Goal: Task Accomplishment & Management: Manage account settings

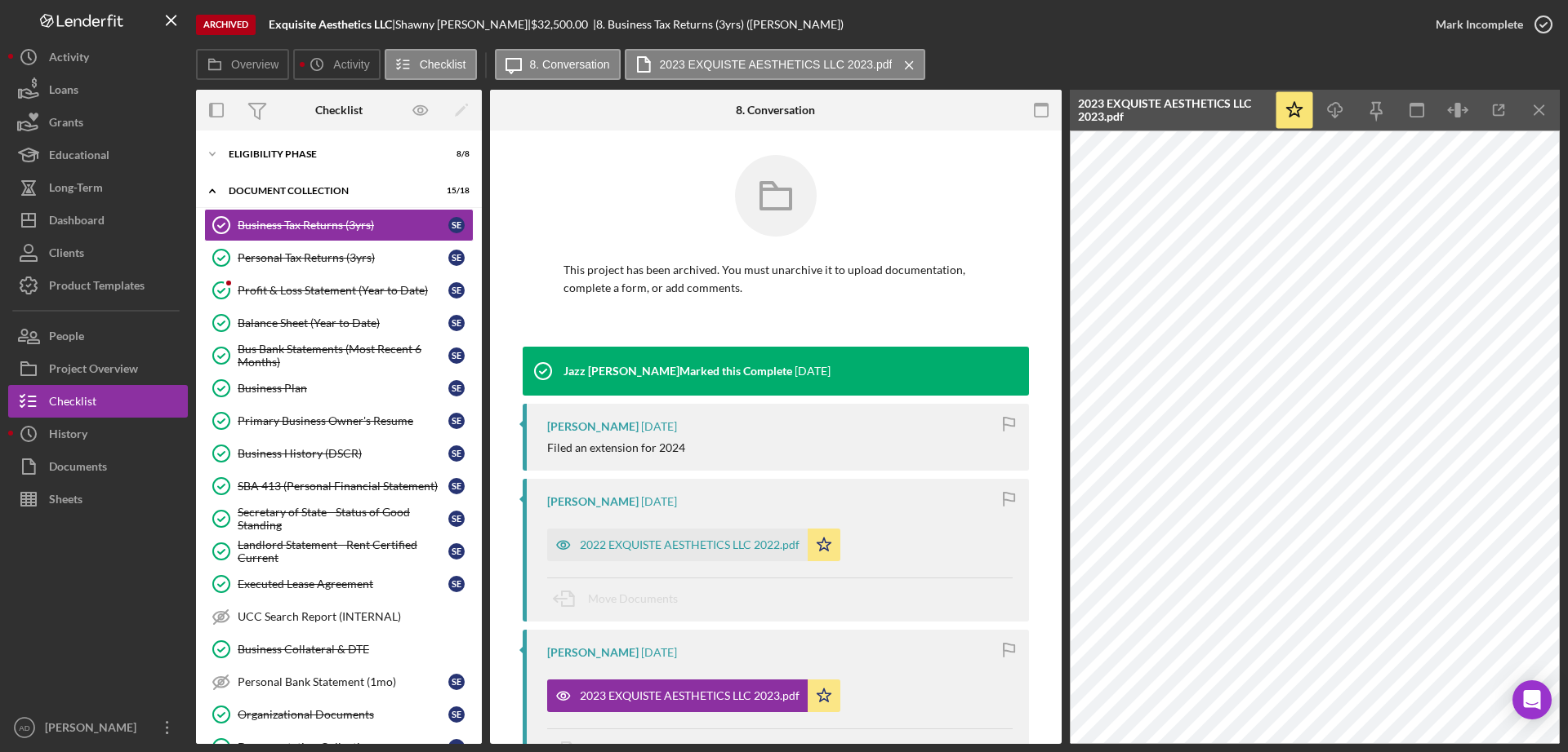
scroll to position [255, 0]
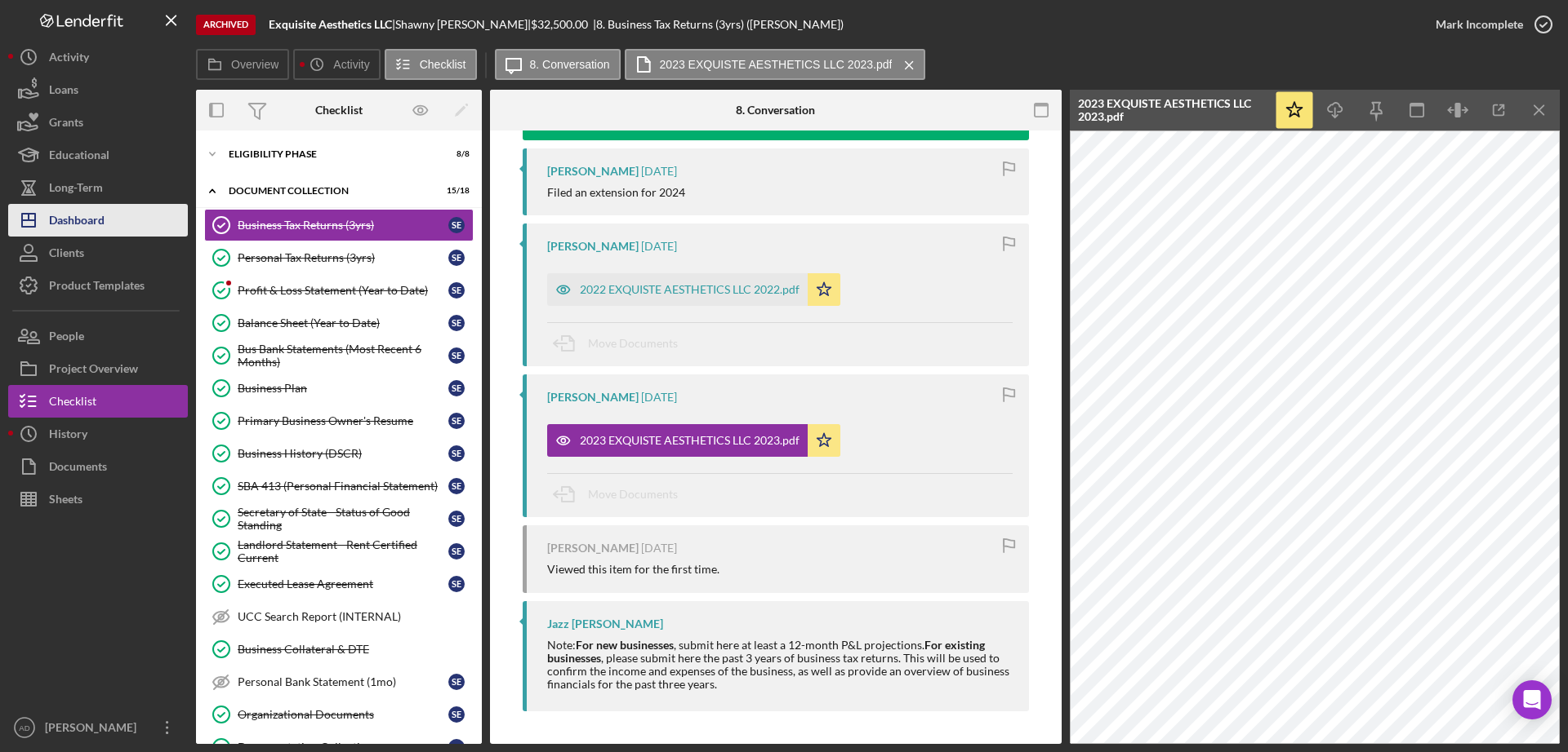
click at [86, 222] on div "Dashboard" at bounding box center [77, 223] width 56 height 37
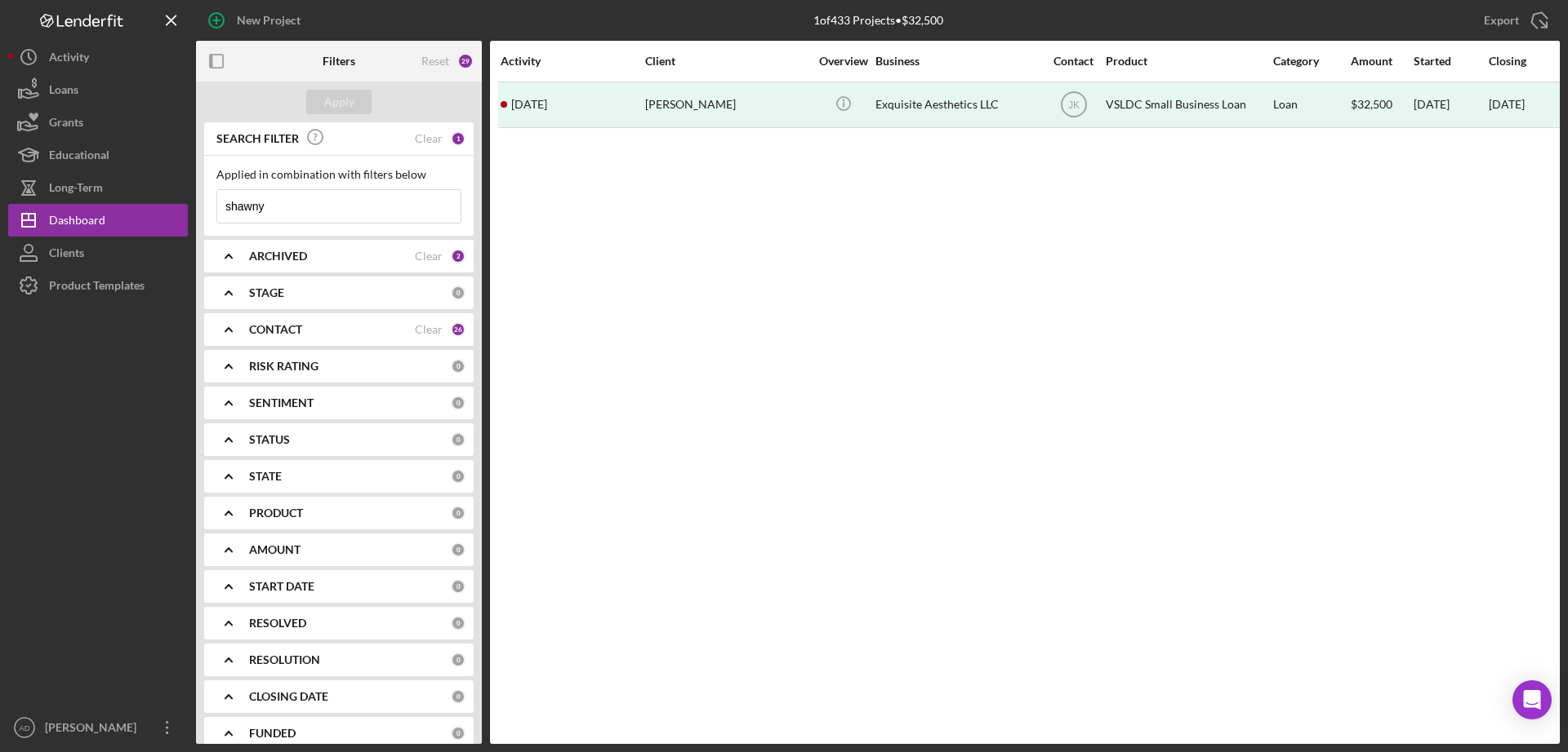
click at [451, 253] on div "2" at bounding box center [458, 256] width 15 height 15
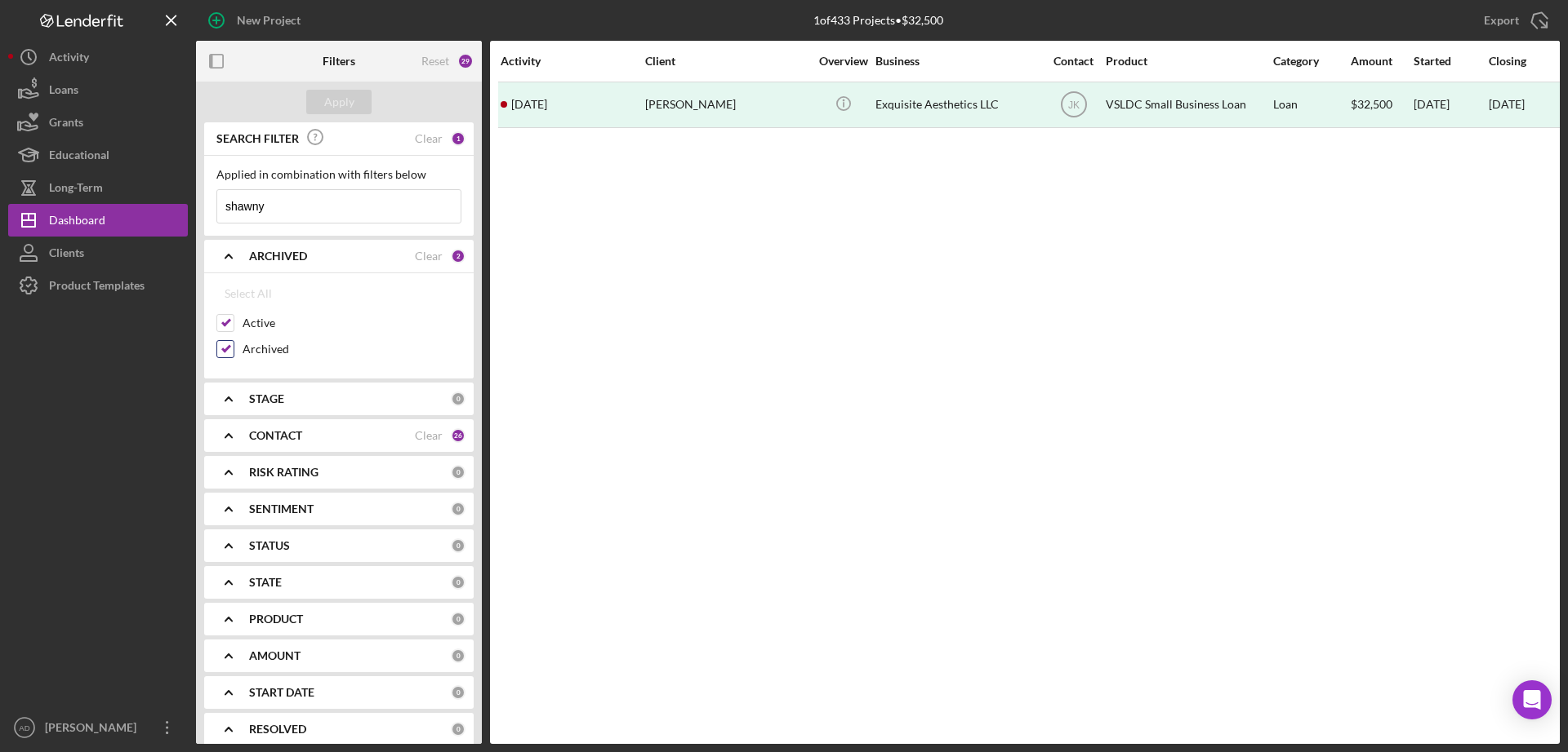
click at [226, 351] on input "Archived" at bounding box center [226, 349] width 17 height 17
checkbox input "false"
click at [333, 100] on div "Apply" at bounding box center [339, 102] width 31 height 24
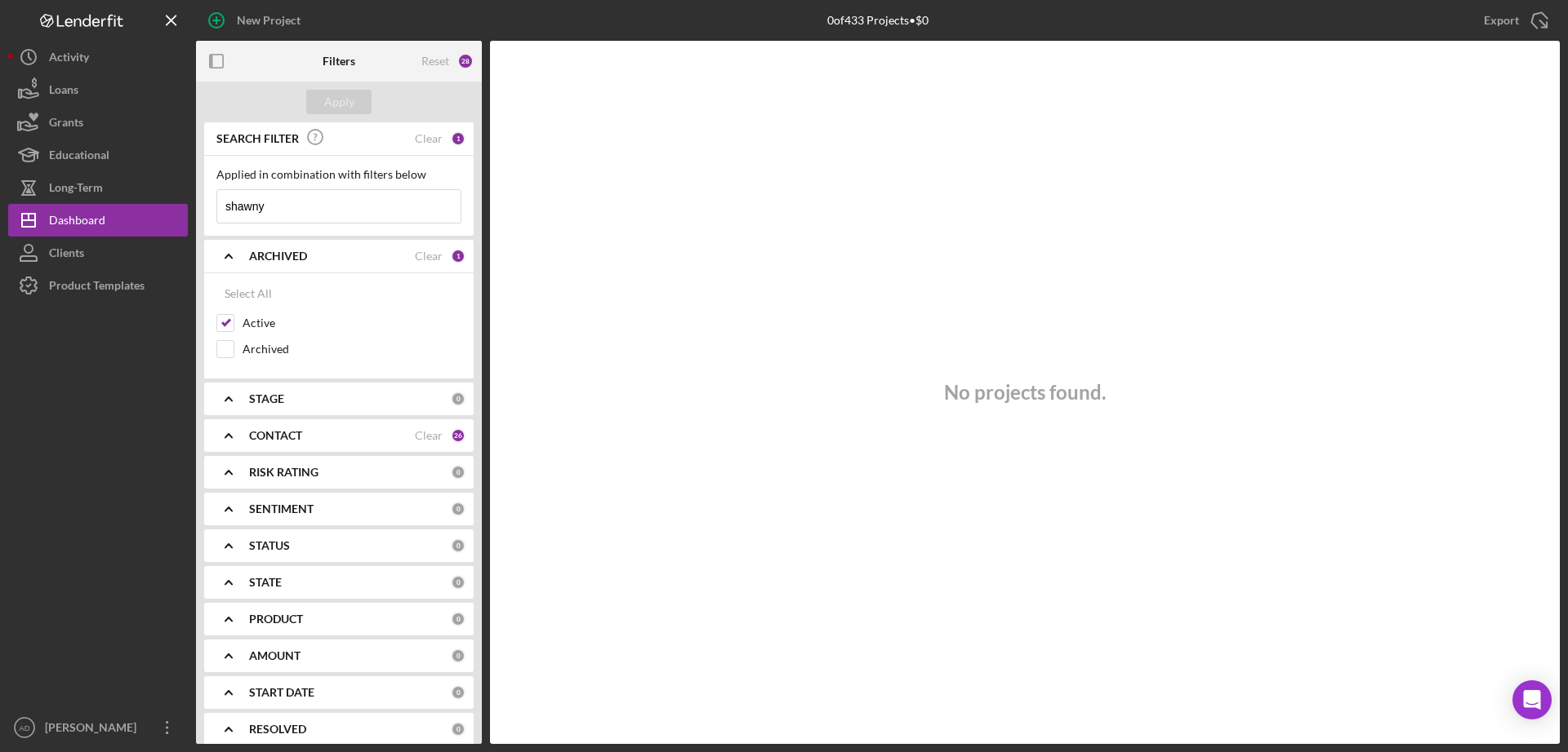
drag, startPoint x: 272, startPoint y: 212, endPoint x: 213, endPoint y: 203, distance: 59.7
click at [213, 203] on div "Applied in combination with filters below shawny Icon/Menu Close" at bounding box center [339, 196] width 269 height 80
click at [339, 97] on div "Apply" at bounding box center [339, 102] width 31 height 24
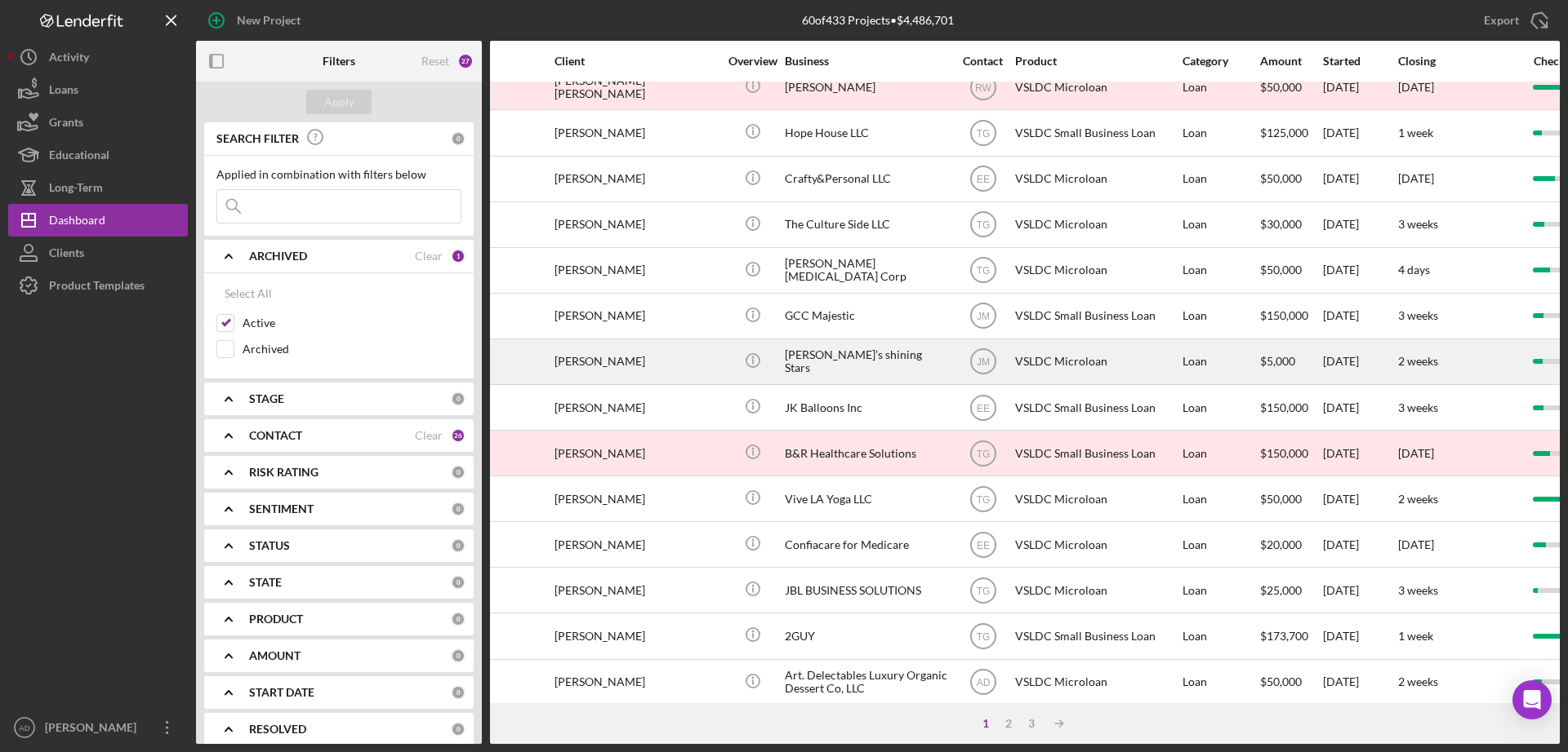
scroll to position [429, 0]
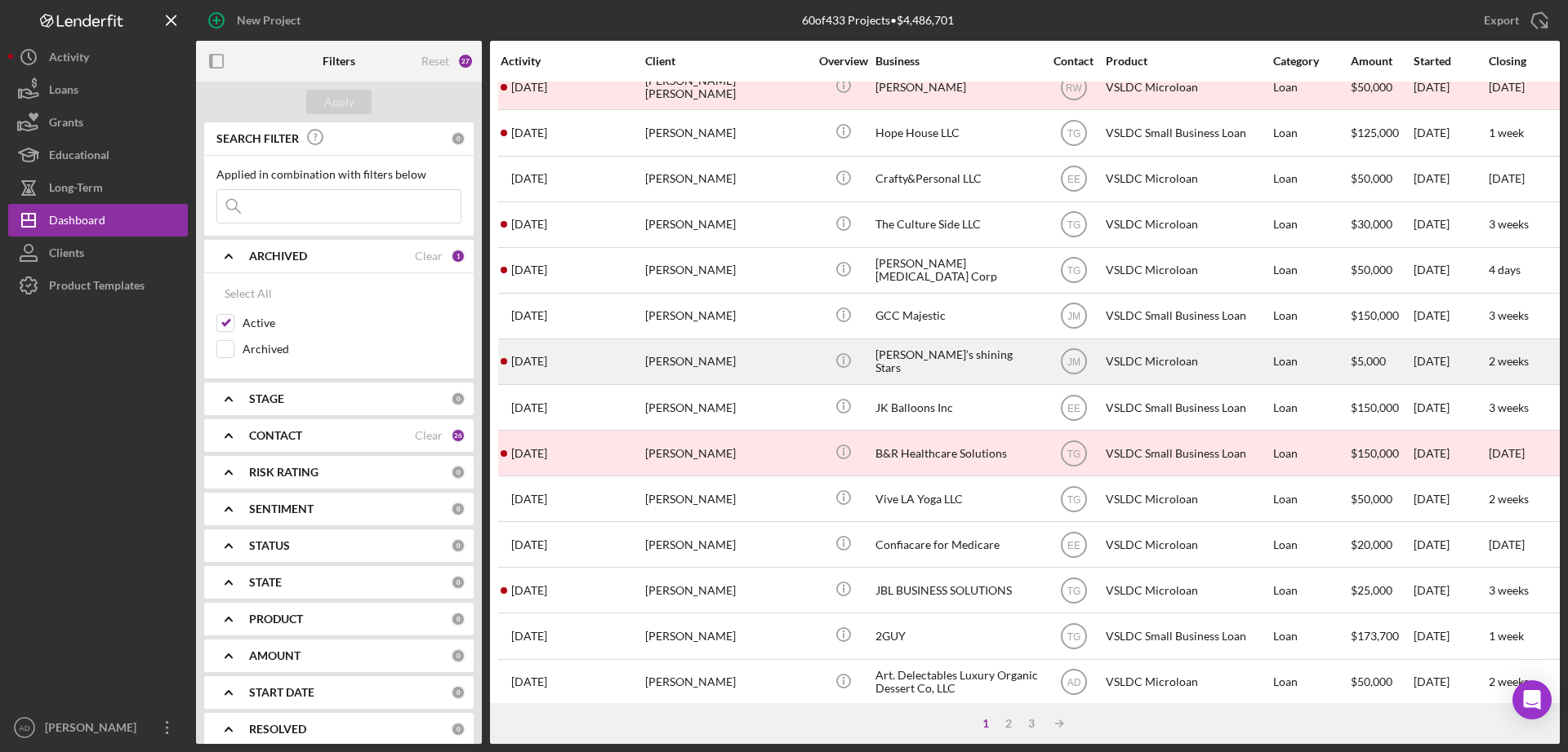
click at [784, 360] on div "[PERSON_NAME]" at bounding box center [726, 362] width 163 height 44
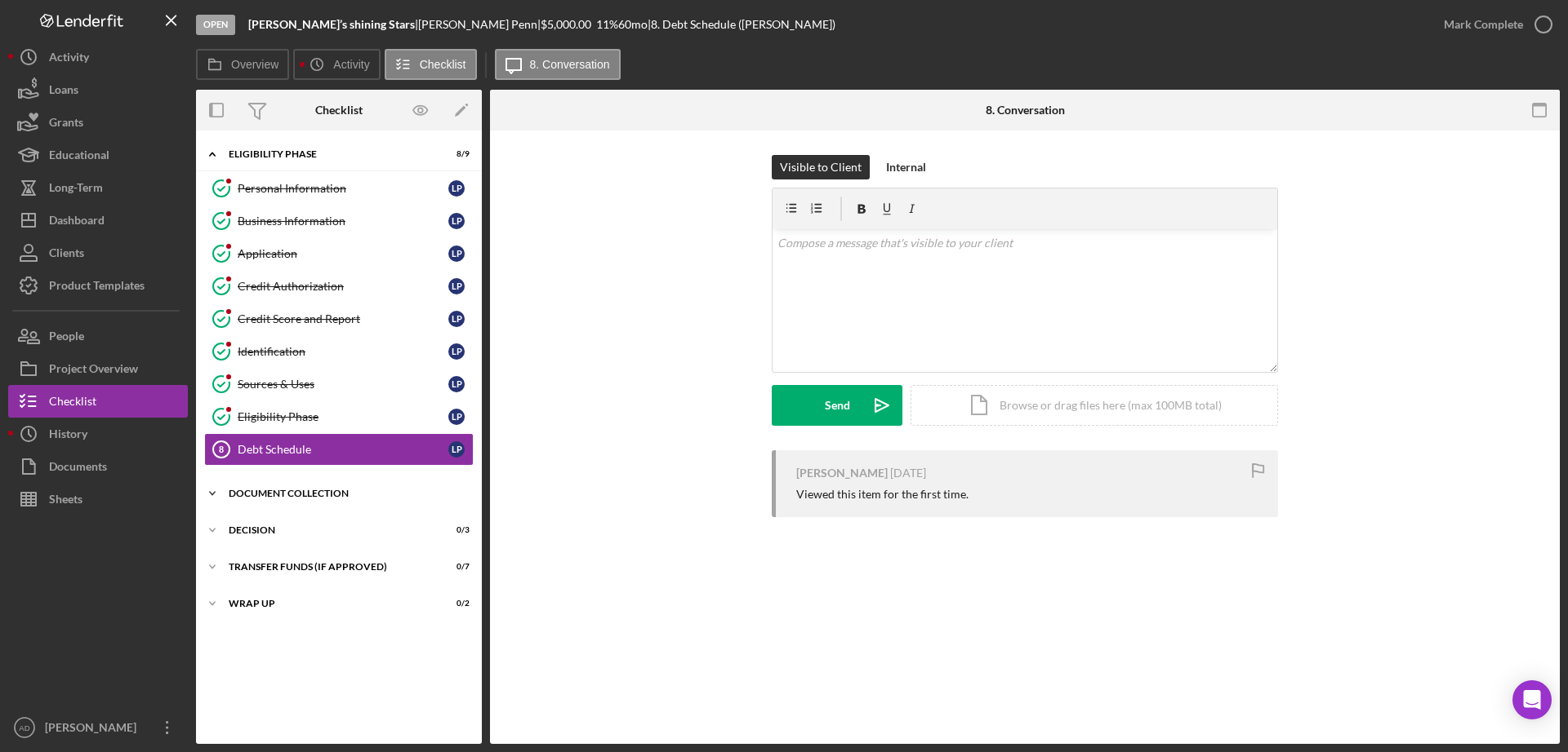
click at [210, 156] on polyline at bounding box center [212, 154] width 5 height 4
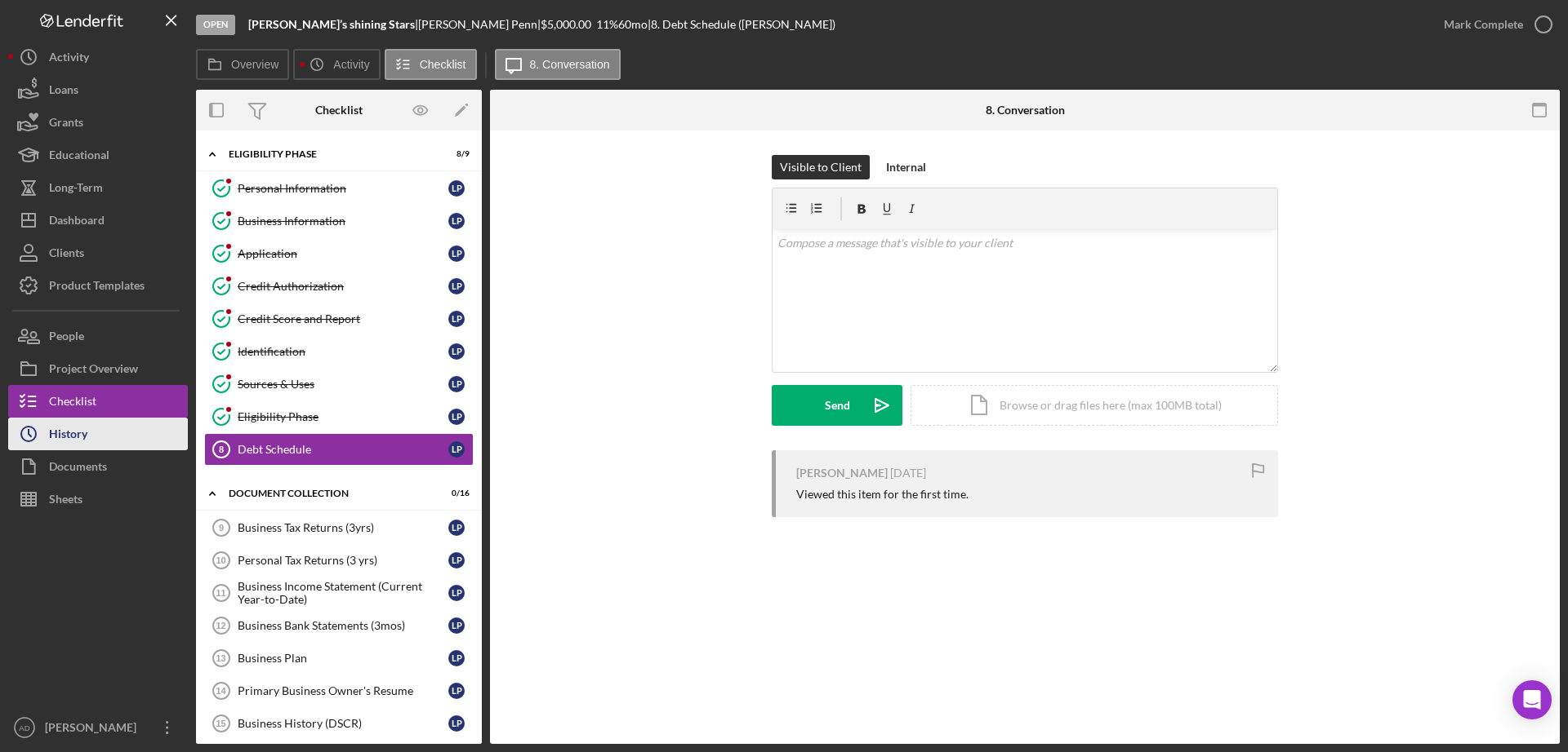
click at [124, 439] on button "Icon/History History" at bounding box center [98, 434] width 179 height 32
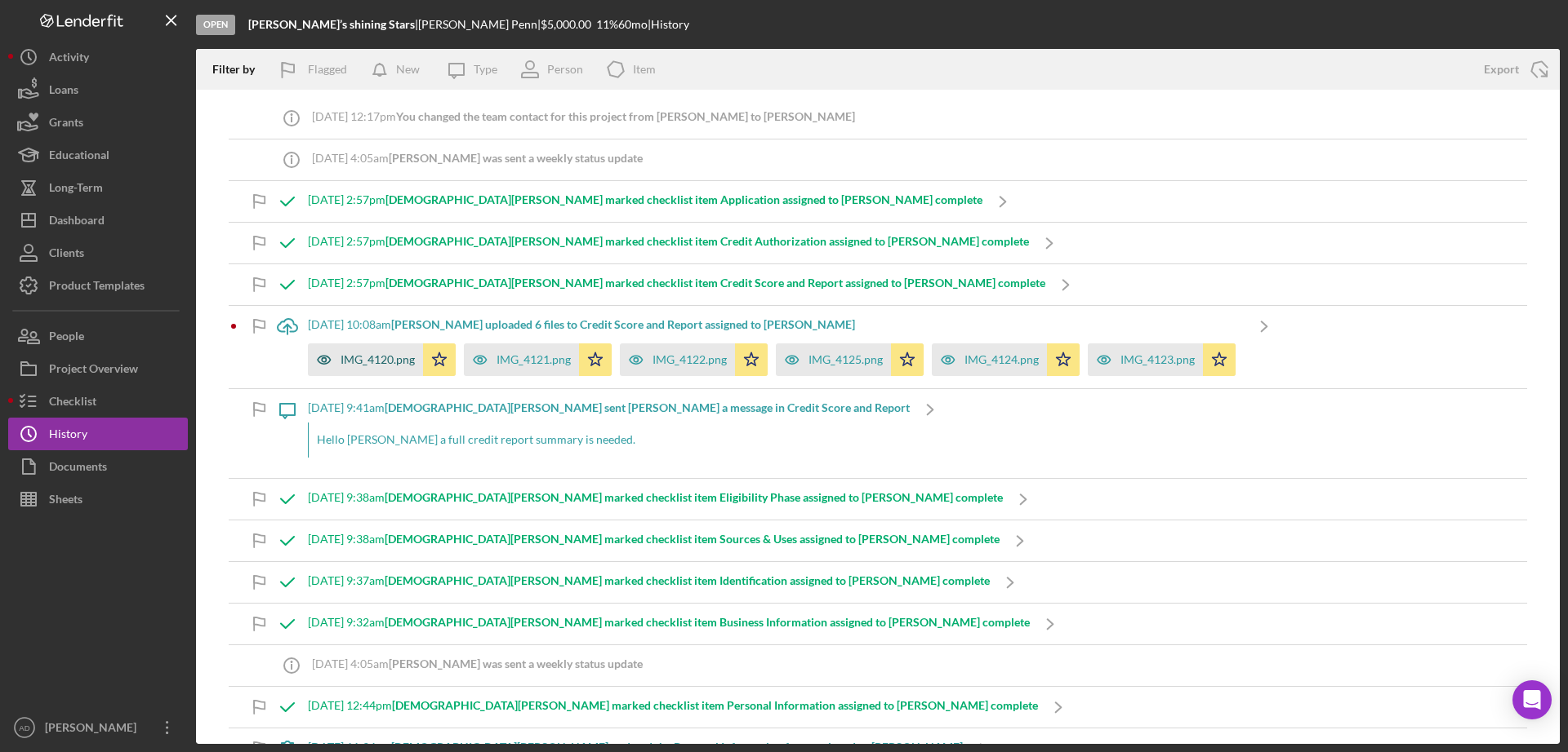
click at [364, 356] on div "IMG_4120.png" at bounding box center [378, 360] width 74 height 13
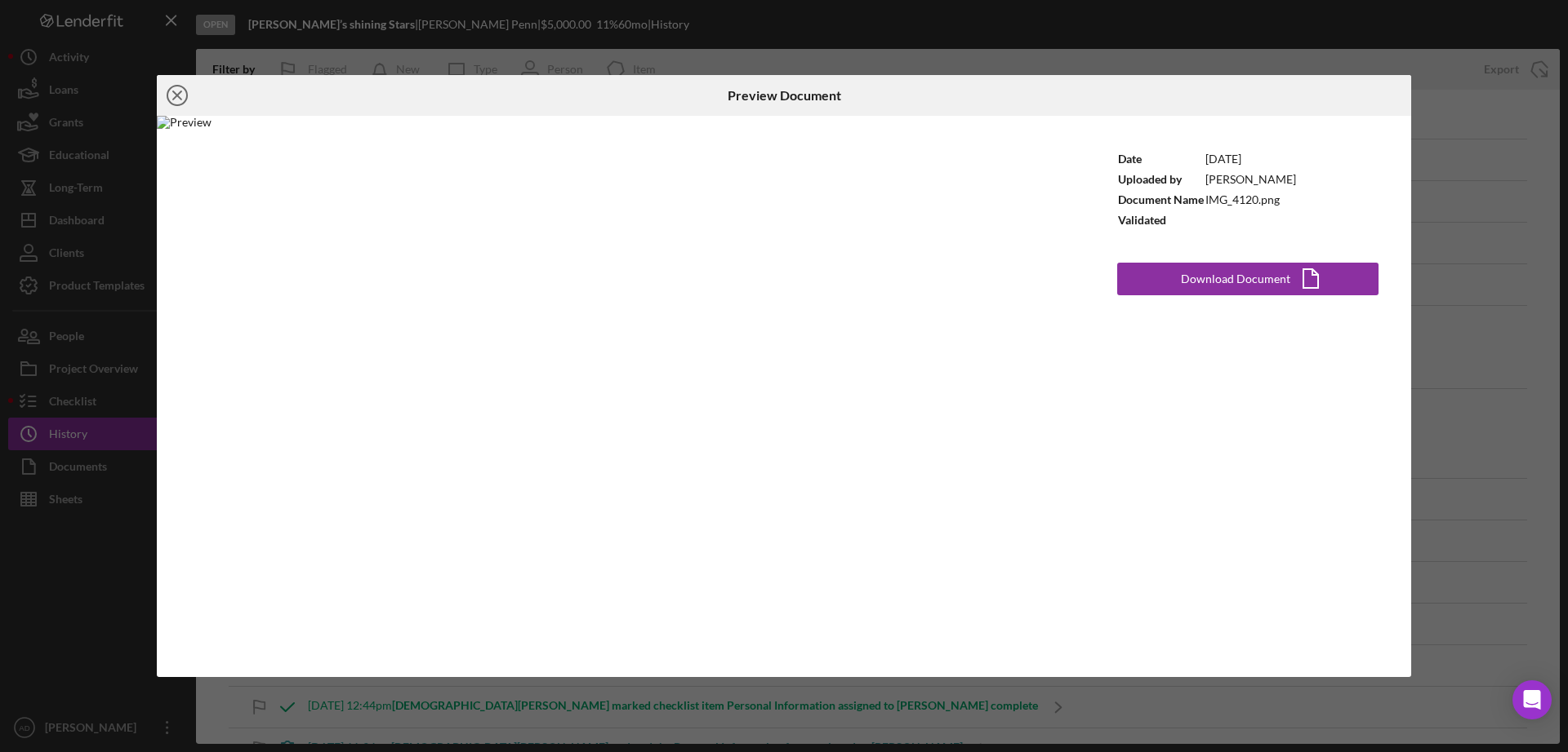
click at [177, 94] on icon "Icon/Close" at bounding box center [177, 96] width 41 height 41
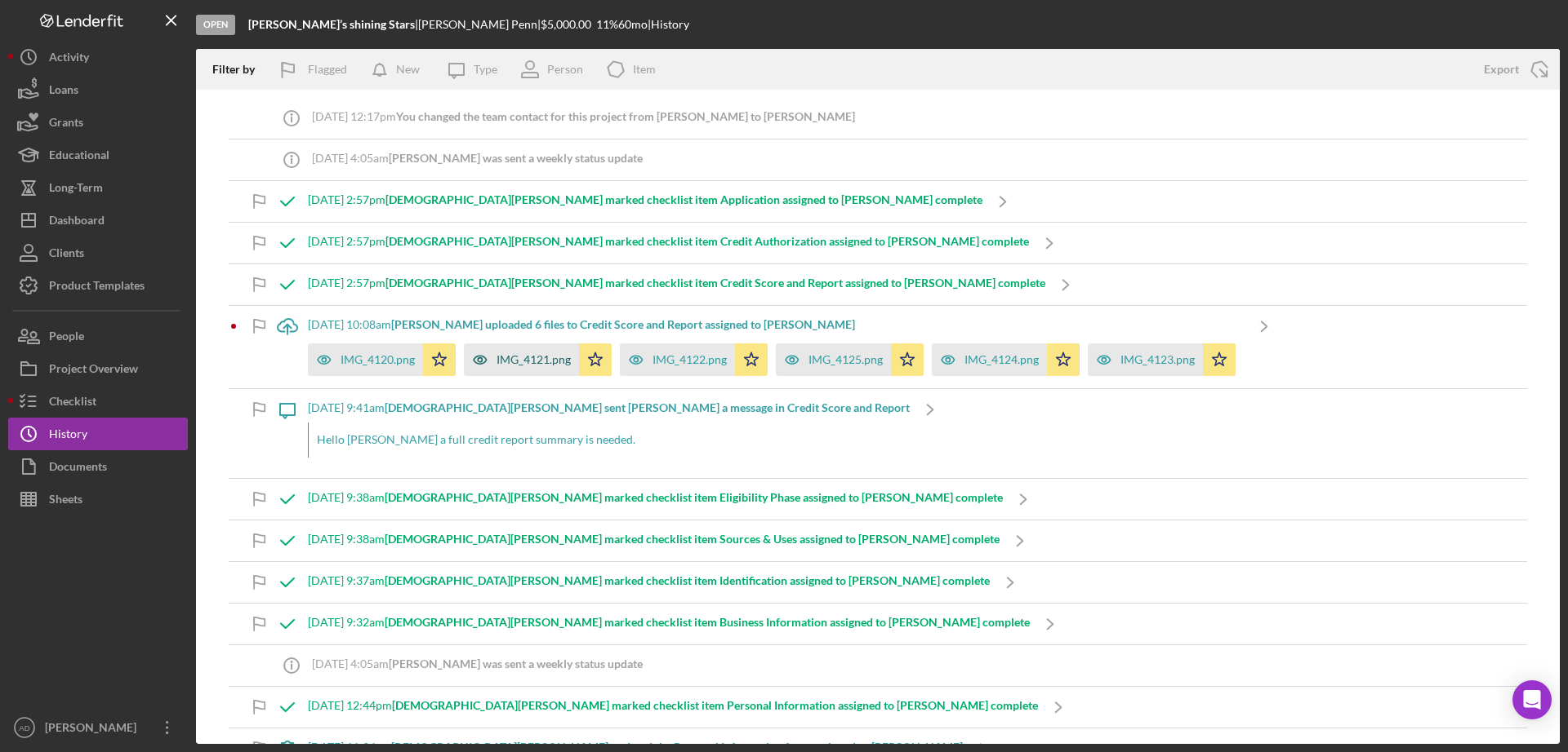
click at [516, 358] on div "IMG_4121.png" at bounding box center [533, 360] width 74 height 13
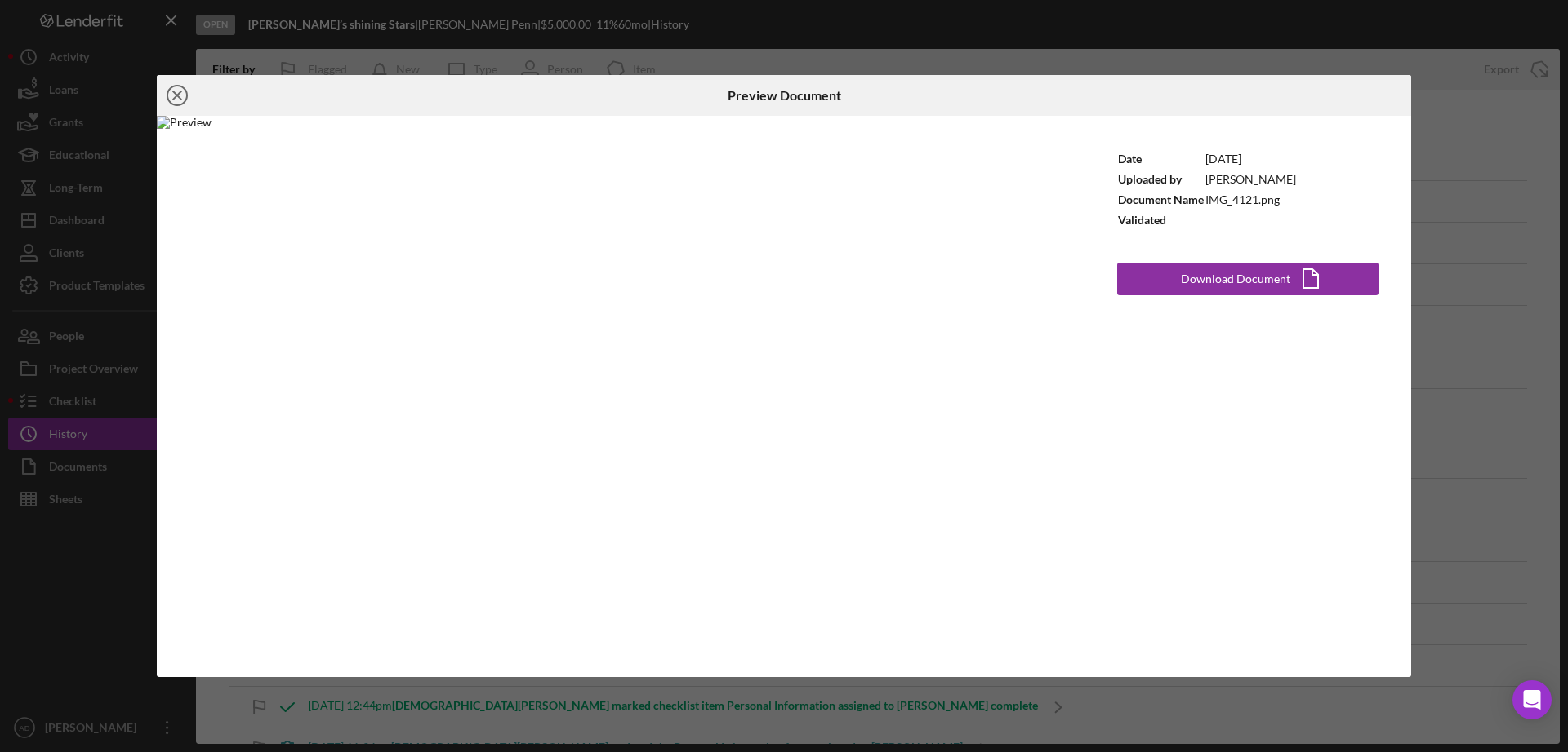
click at [176, 96] on line at bounding box center [176, 95] width 8 height 8
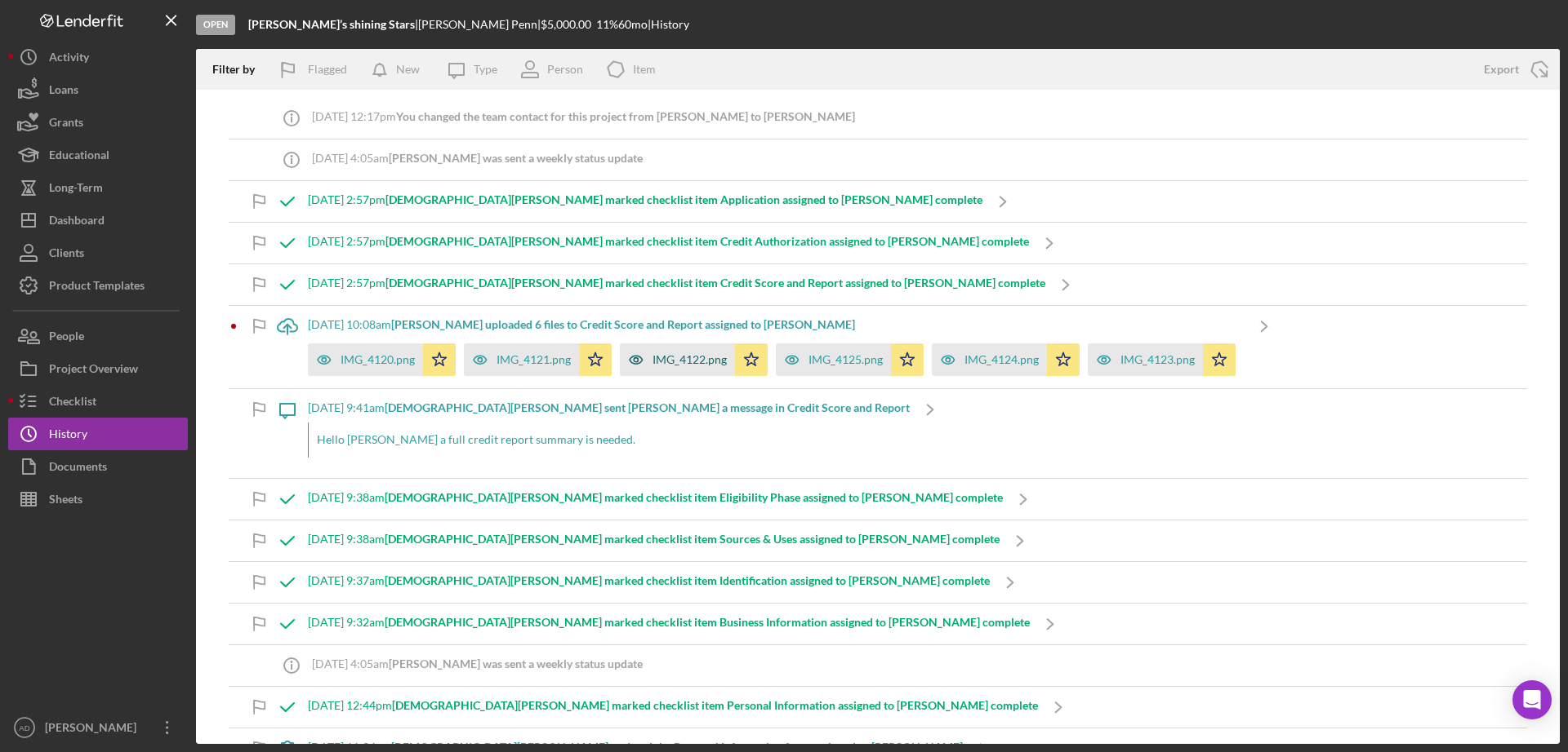
click at [689, 351] on div "IMG_4122.png" at bounding box center [677, 359] width 115 height 32
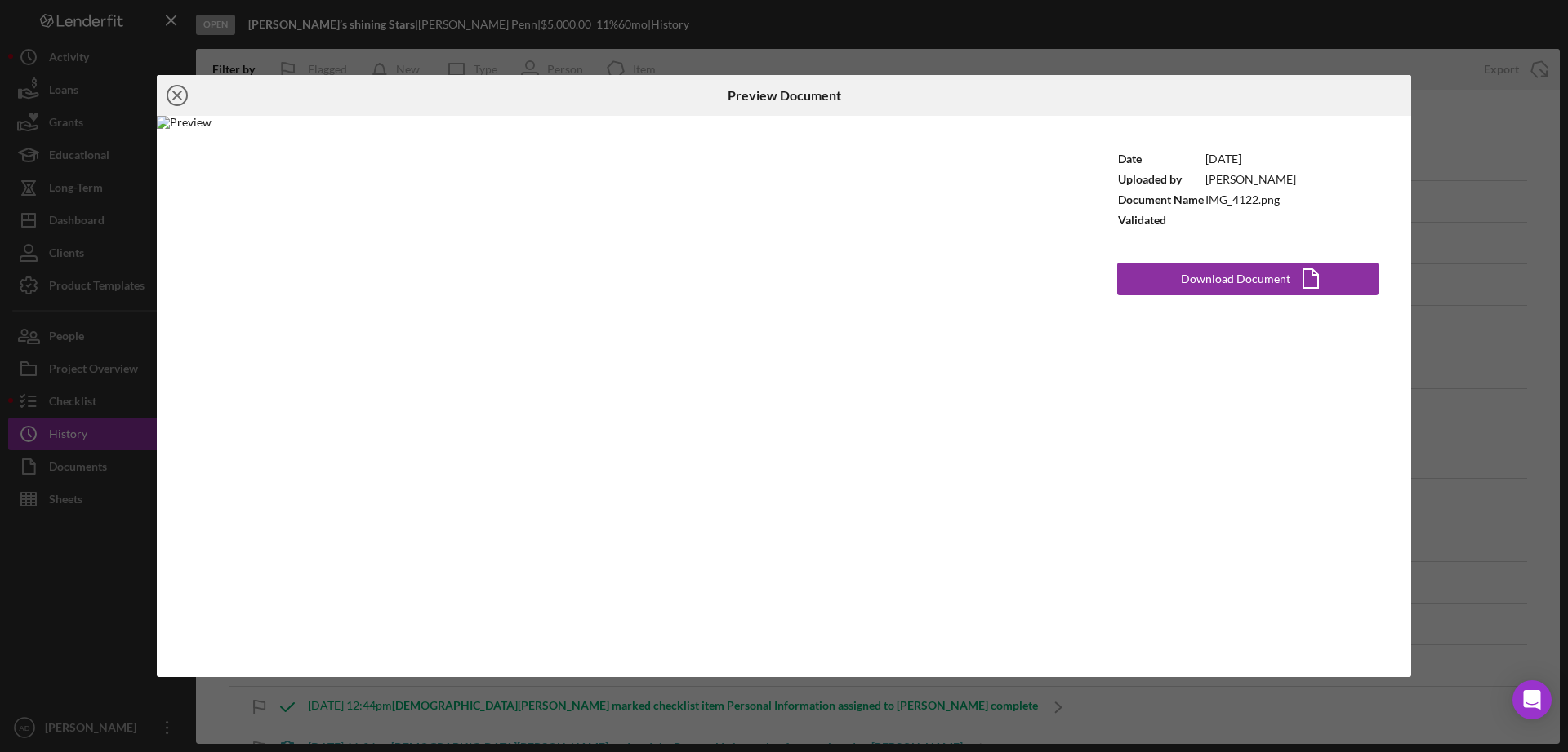
click at [176, 95] on line at bounding box center [176, 95] width 8 height 8
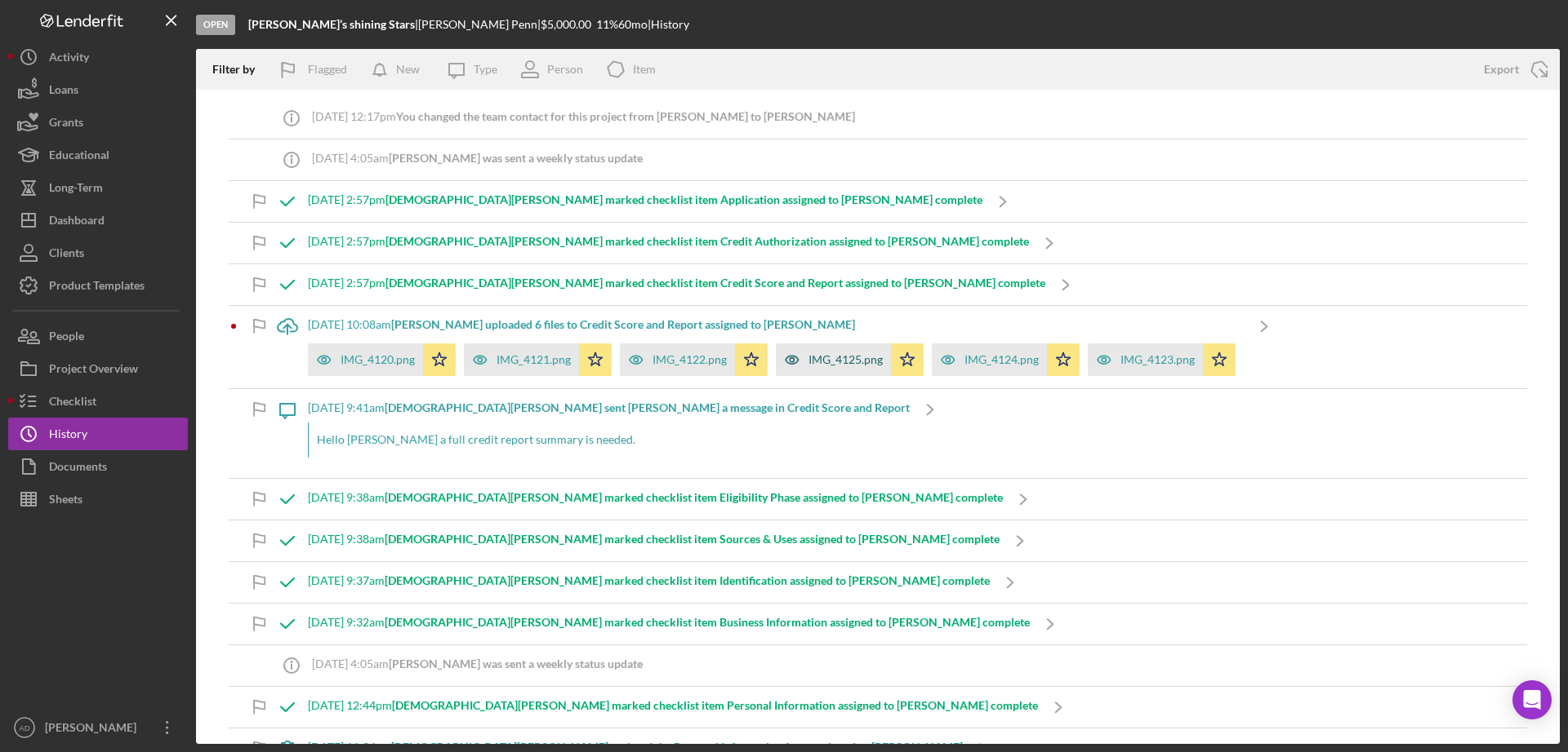
click at [844, 354] on div "IMG_4125.png" at bounding box center [845, 360] width 74 height 13
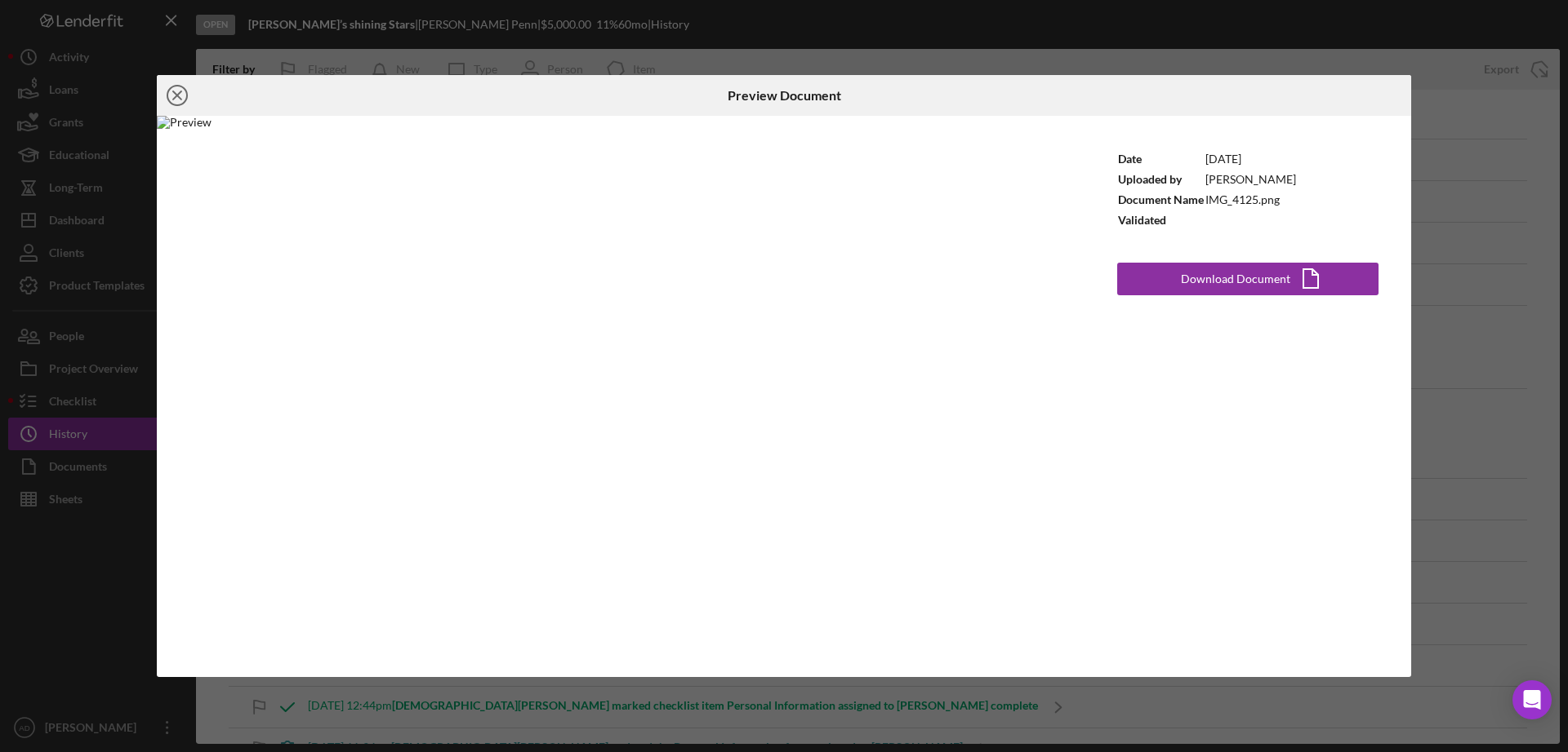
click at [176, 97] on line at bounding box center [176, 95] width 8 height 8
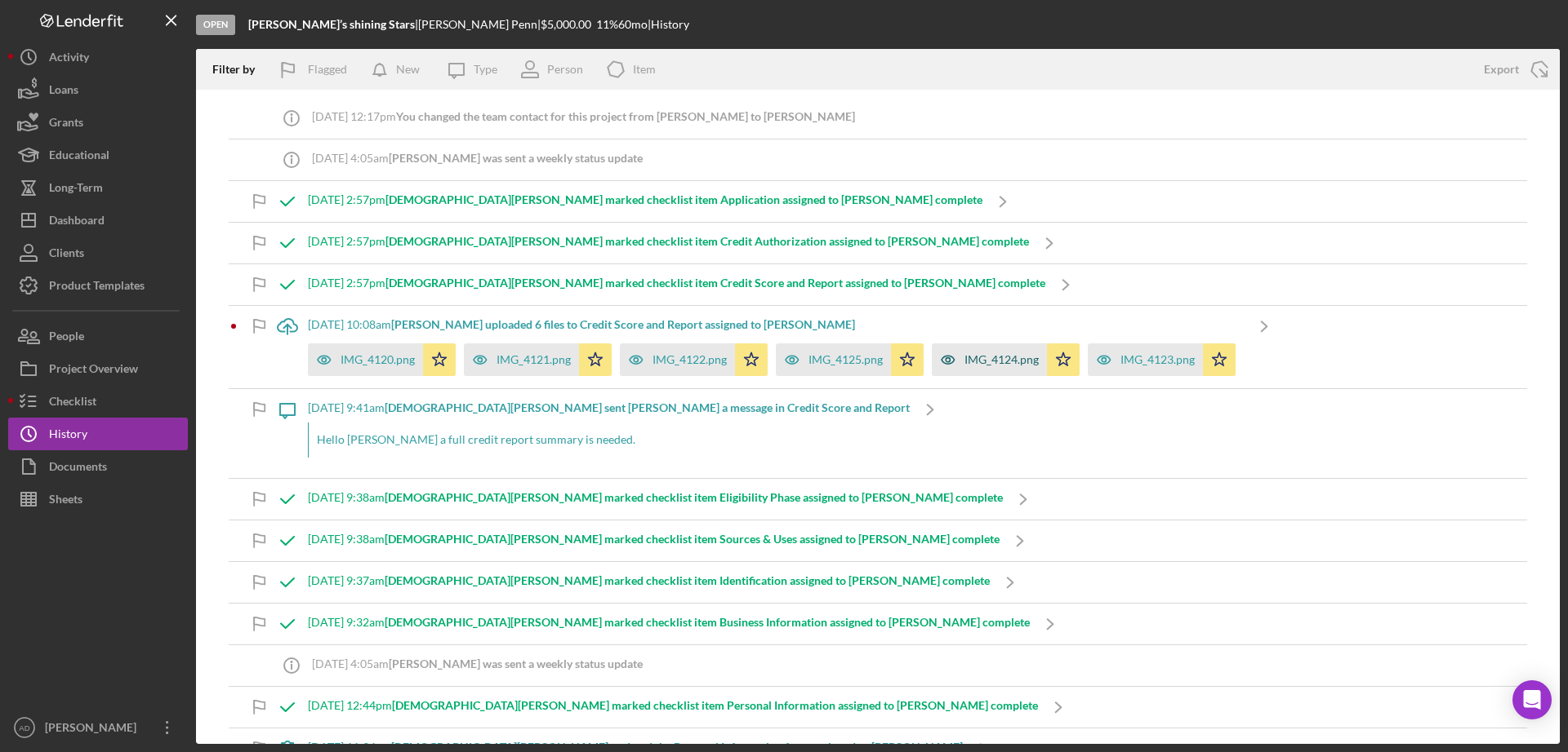
click at [987, 365] on div "IMG_4124.png" at bounding box center [1001, 360] width 74 height 13
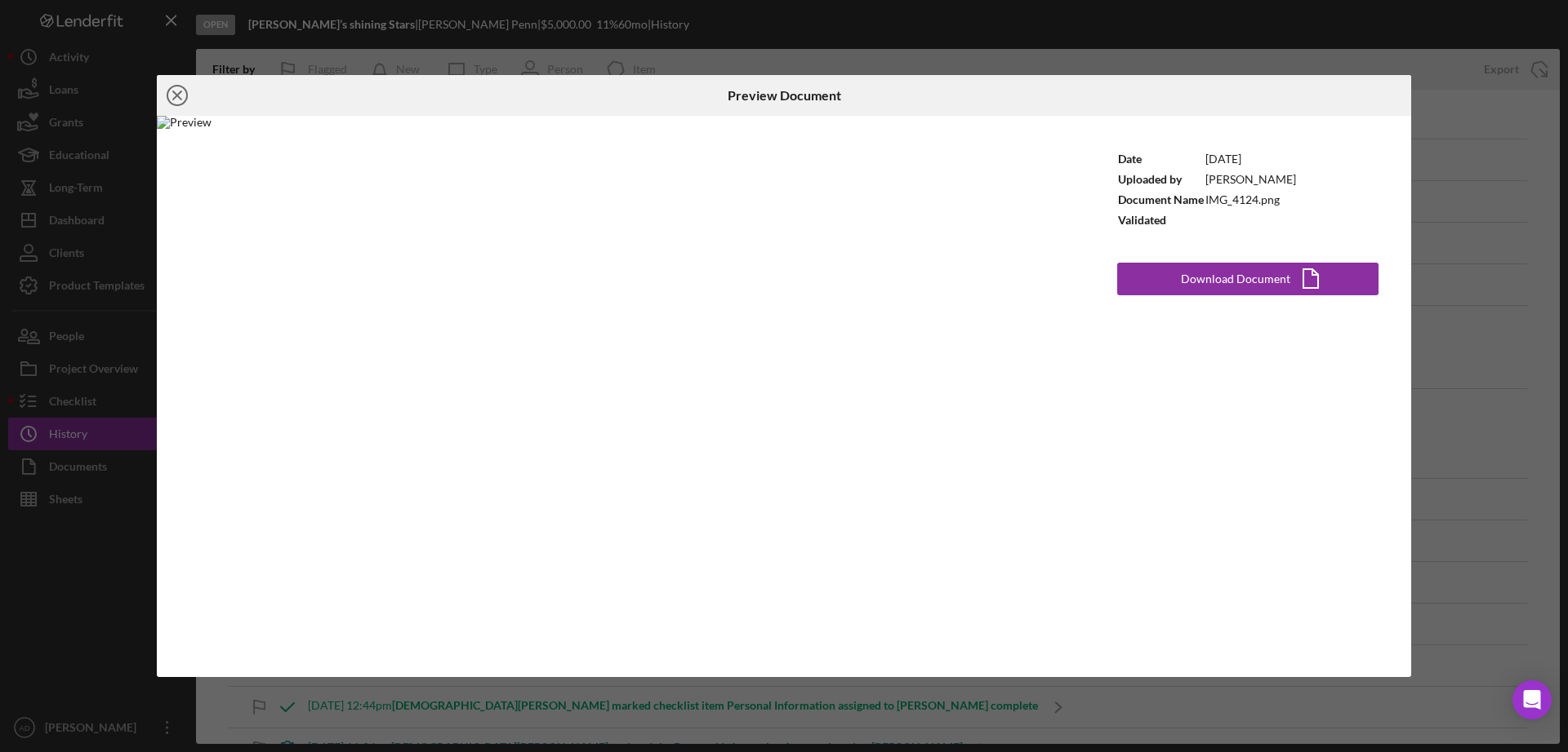
click at [173, 97] on icon "Icon/Close" at bounding box center [177, 96] width 41 height 41
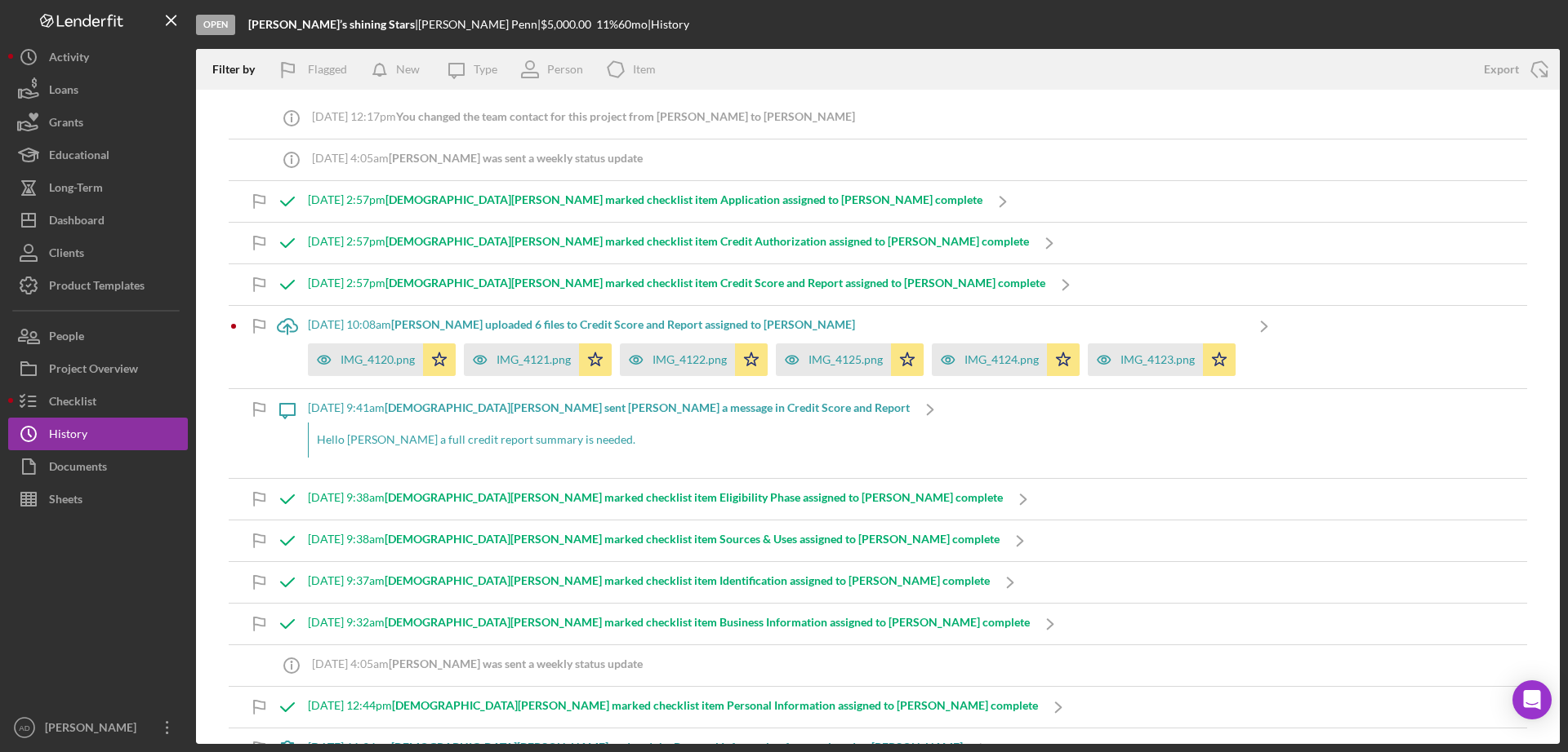
click at [274, 347] on div "Icon/Upload [DATE] 10:08am [PERSON_NAME] uploaded 6 files to Credit Score and R…" at bounding box center [775, 347] width 1017 height 83
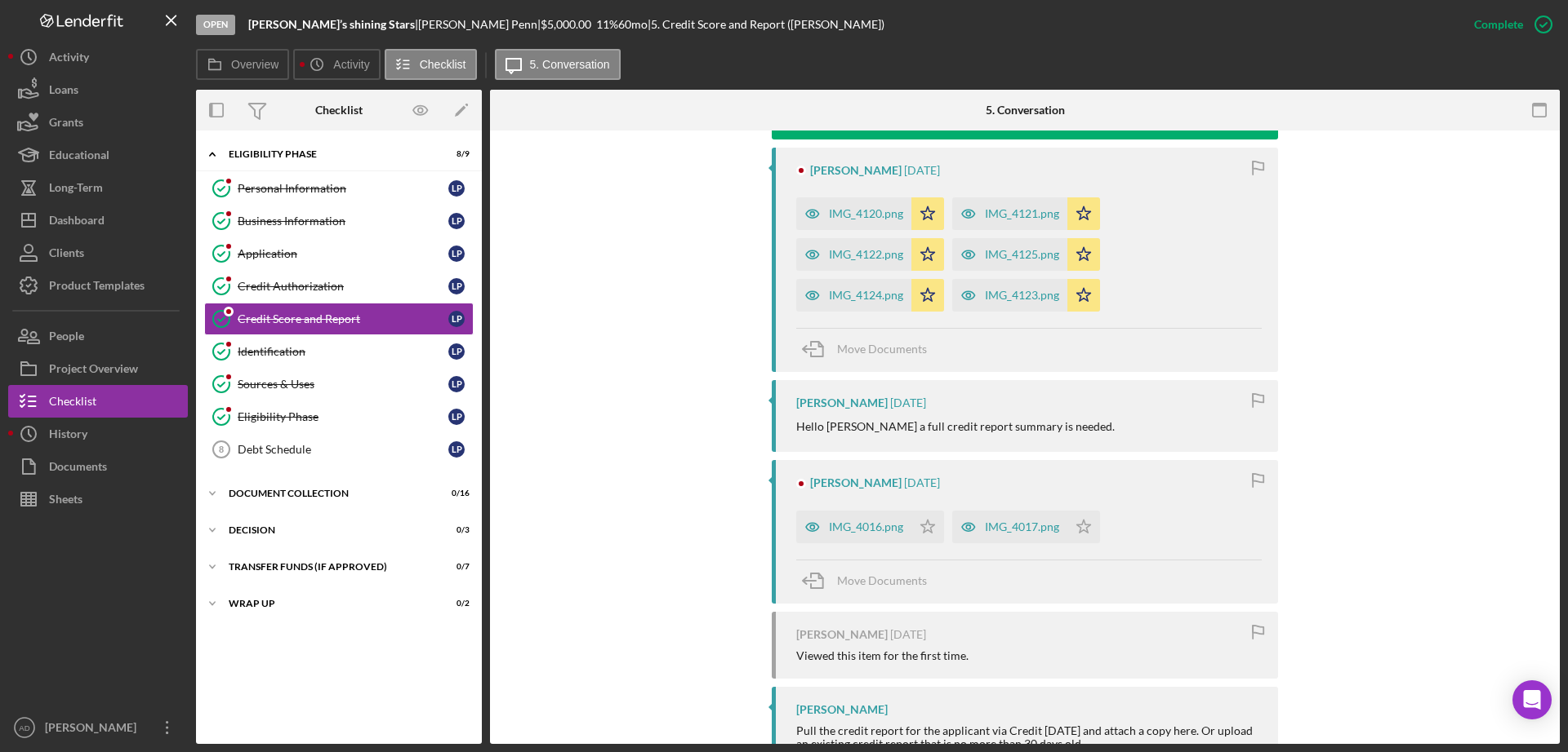
scroll to position [644, 0]
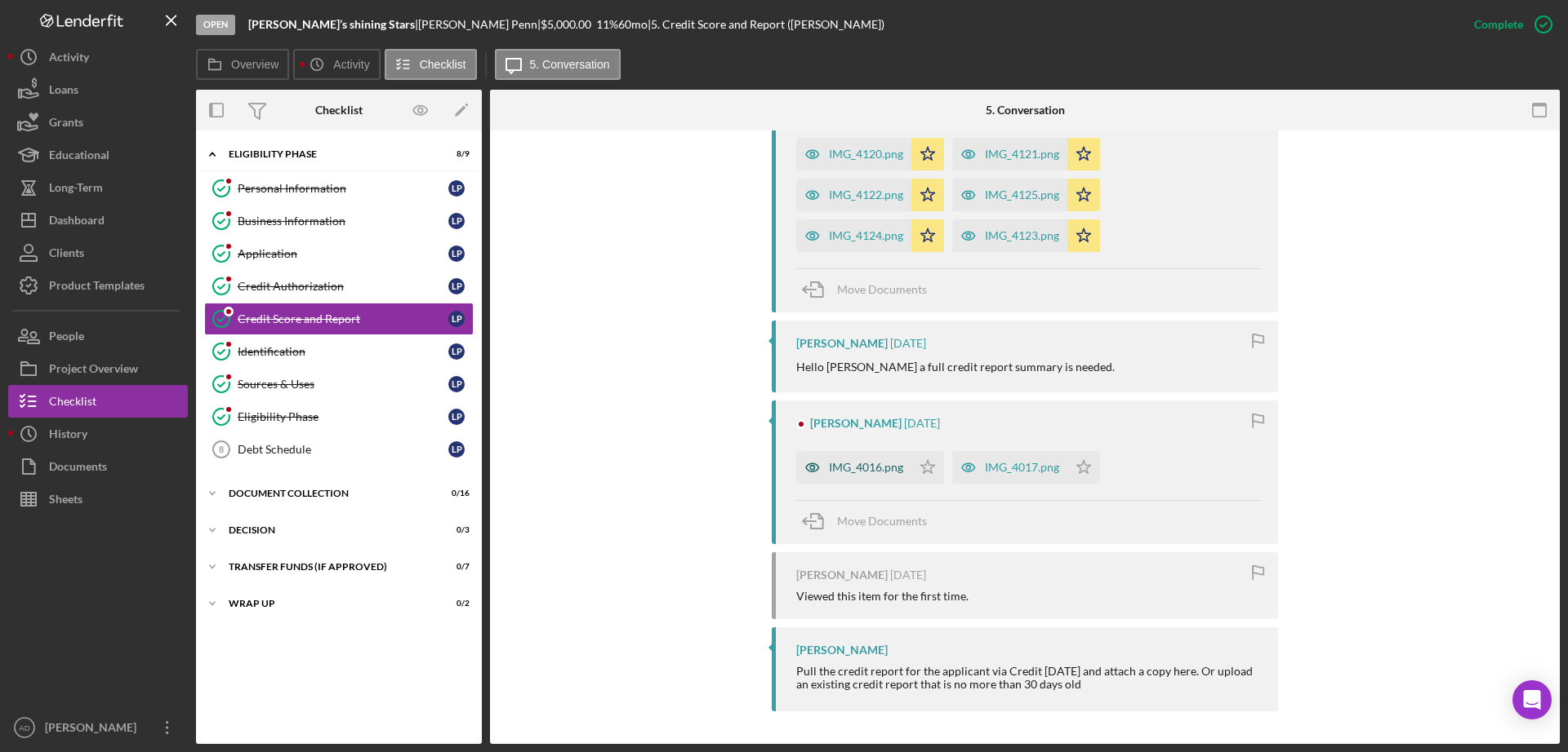
click at [861, 468] on div "IMG_4016.png" at bounding box center [866, 468] width 74 height 13
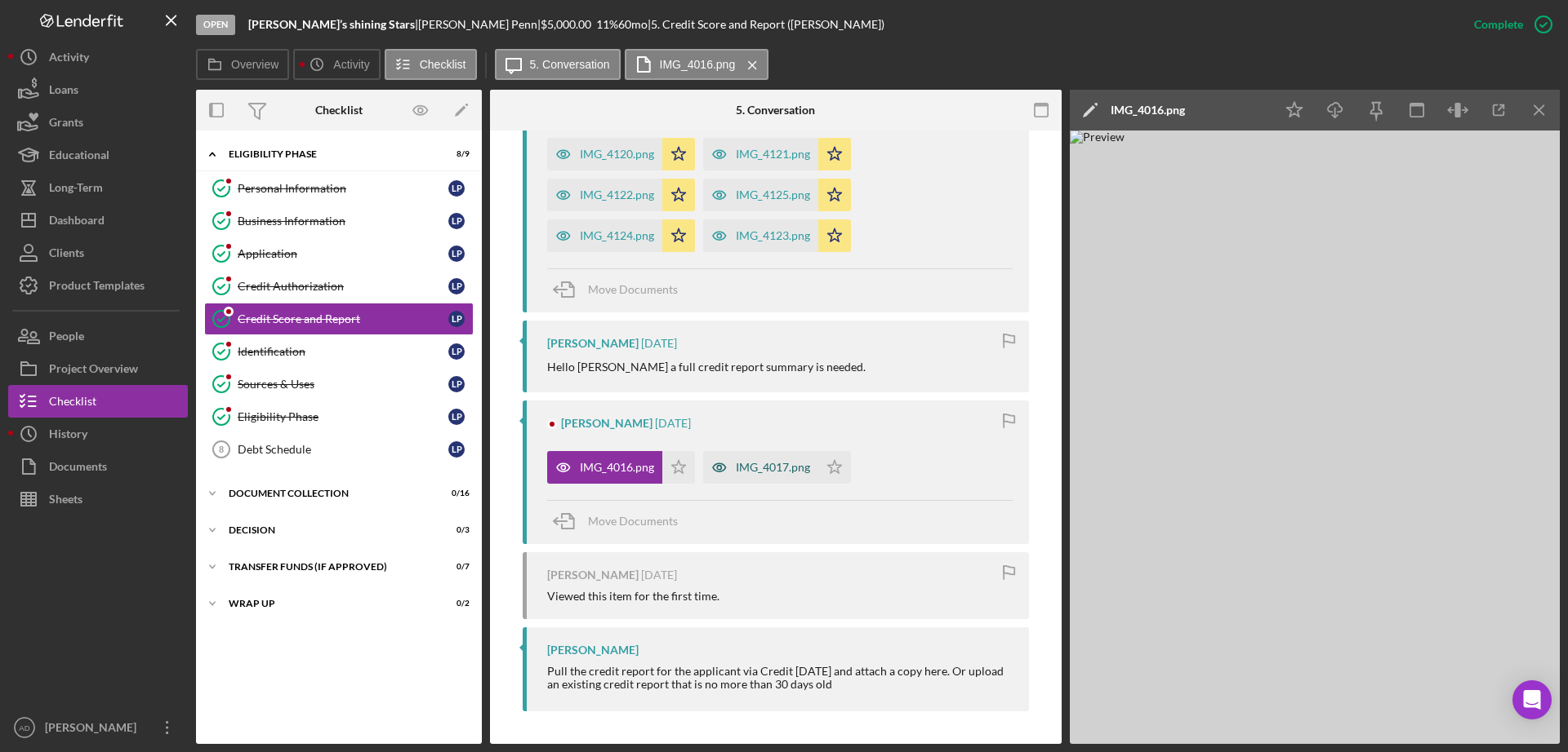
click at [768, 473] on div "IMG_4017.png" at bounding box center [773, 468] width 74 height 13
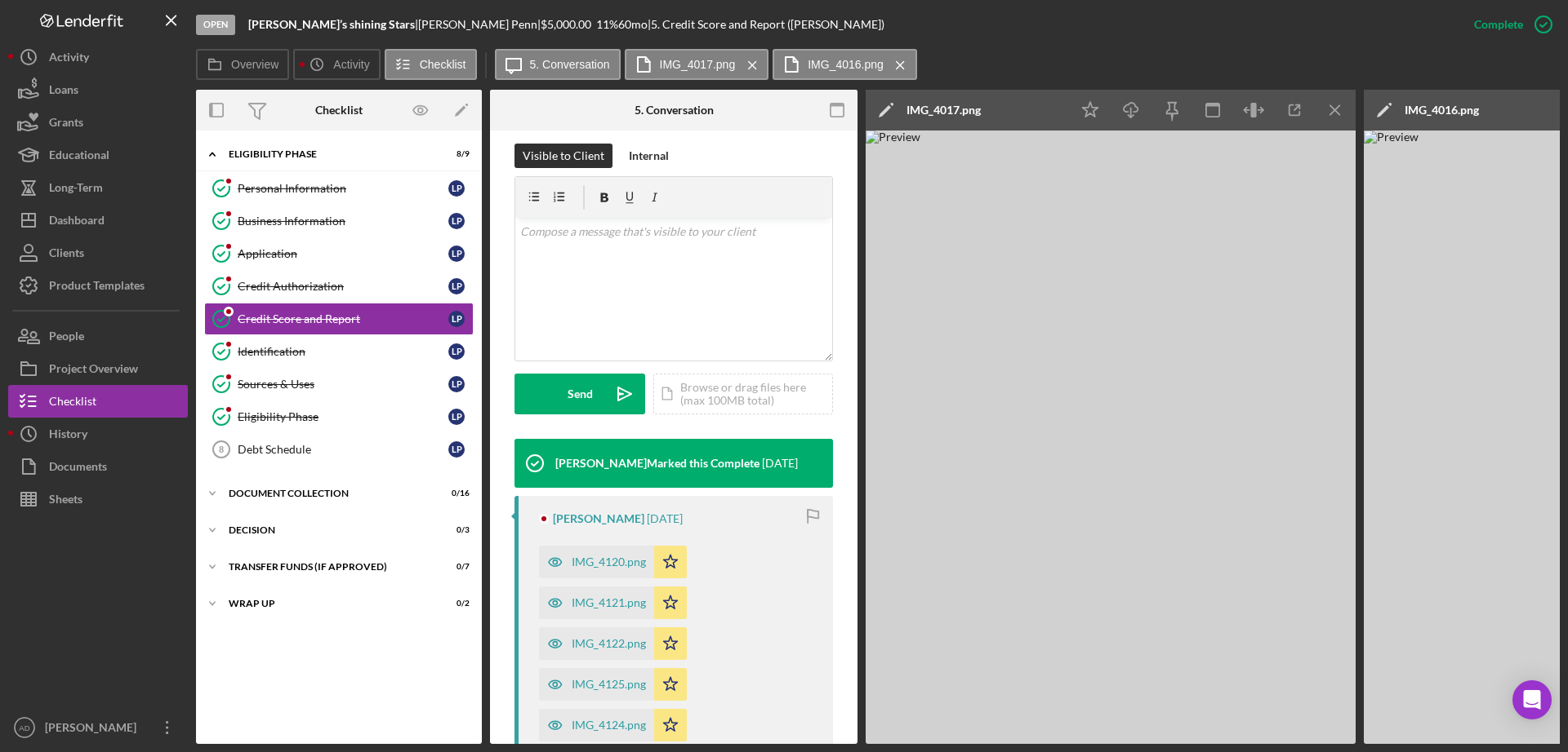
scroll to position [260, 0]
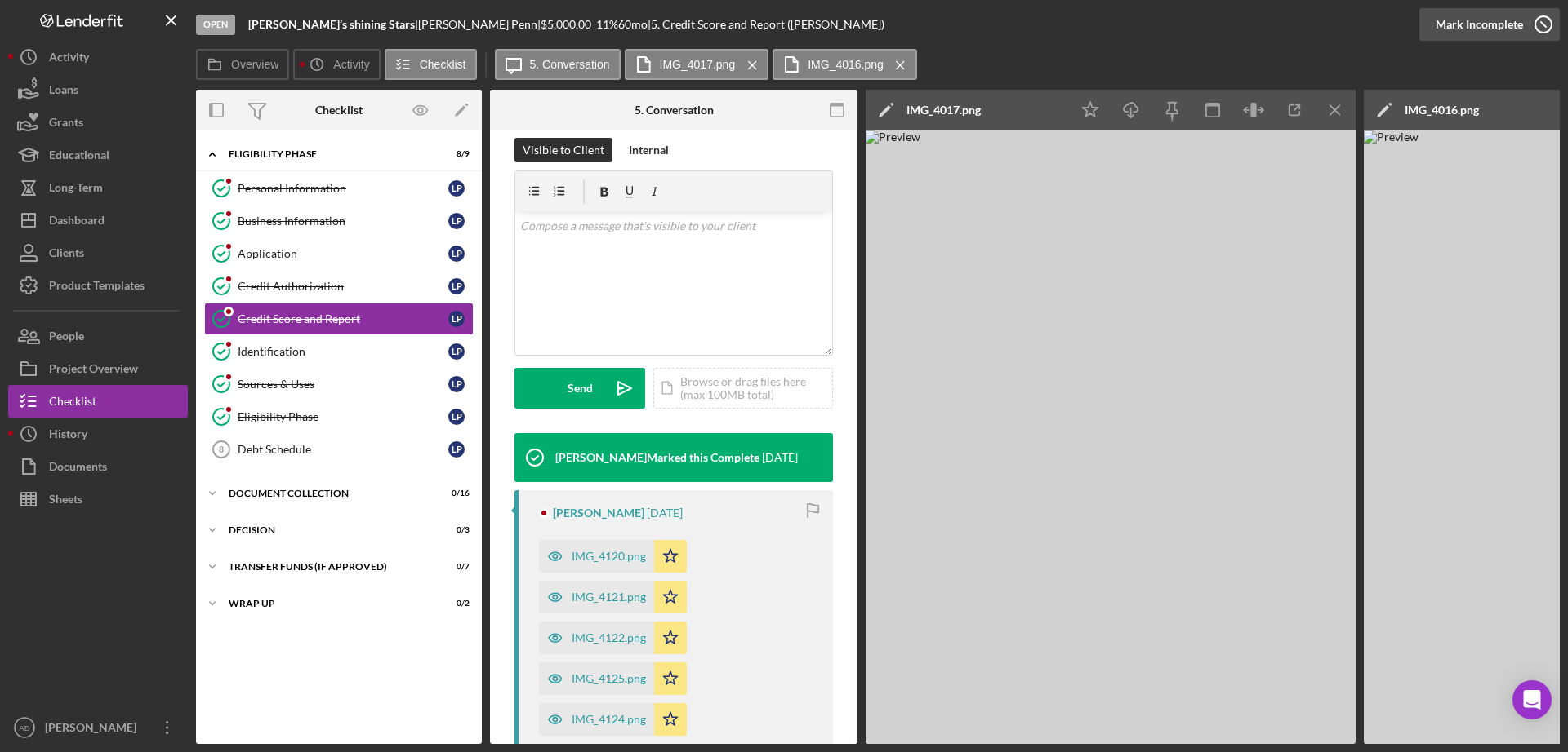
click at [1496, 22] on div "Mark Incomplete" at bounding box center [1479, 24] width 87 height 32
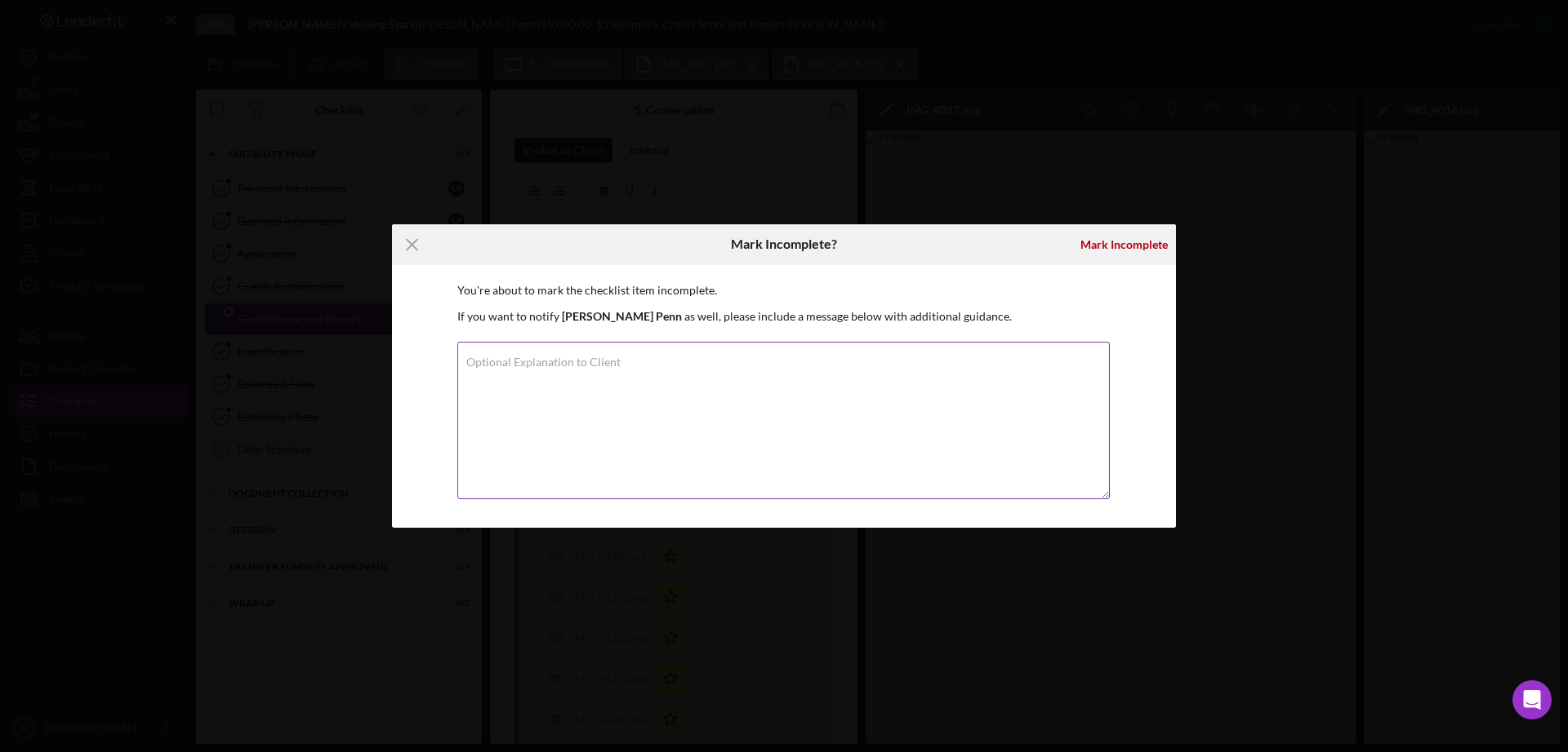
click at [668, 359] on div "Optional Explanation to Client" at bounding box center [783, 421] width 653 height 160
type textarea "Please provide a full detailed PDF format report. Thank you."
click at [1099, 243] on div "Mark Incomplete" at bounding box center [1124, 244] width 87 height 32
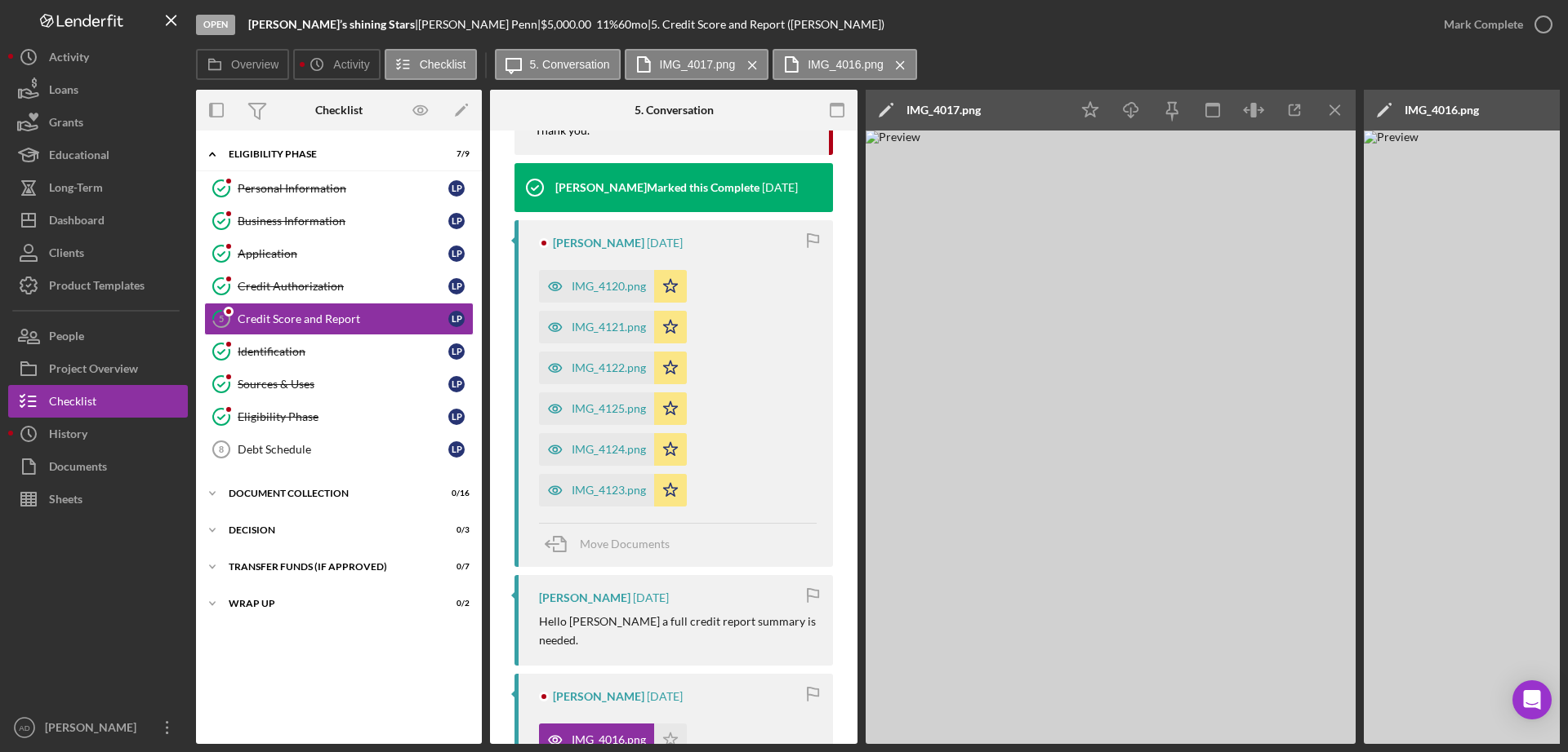
scroll to position [387, 0]
click at [669, 327] on icon "Icon/Star" at bounding box center [670, 325] width 33 height 32
click at [665, 361] on icon "Icon/Star" at bounding box center [670, 366] width 33 height 32
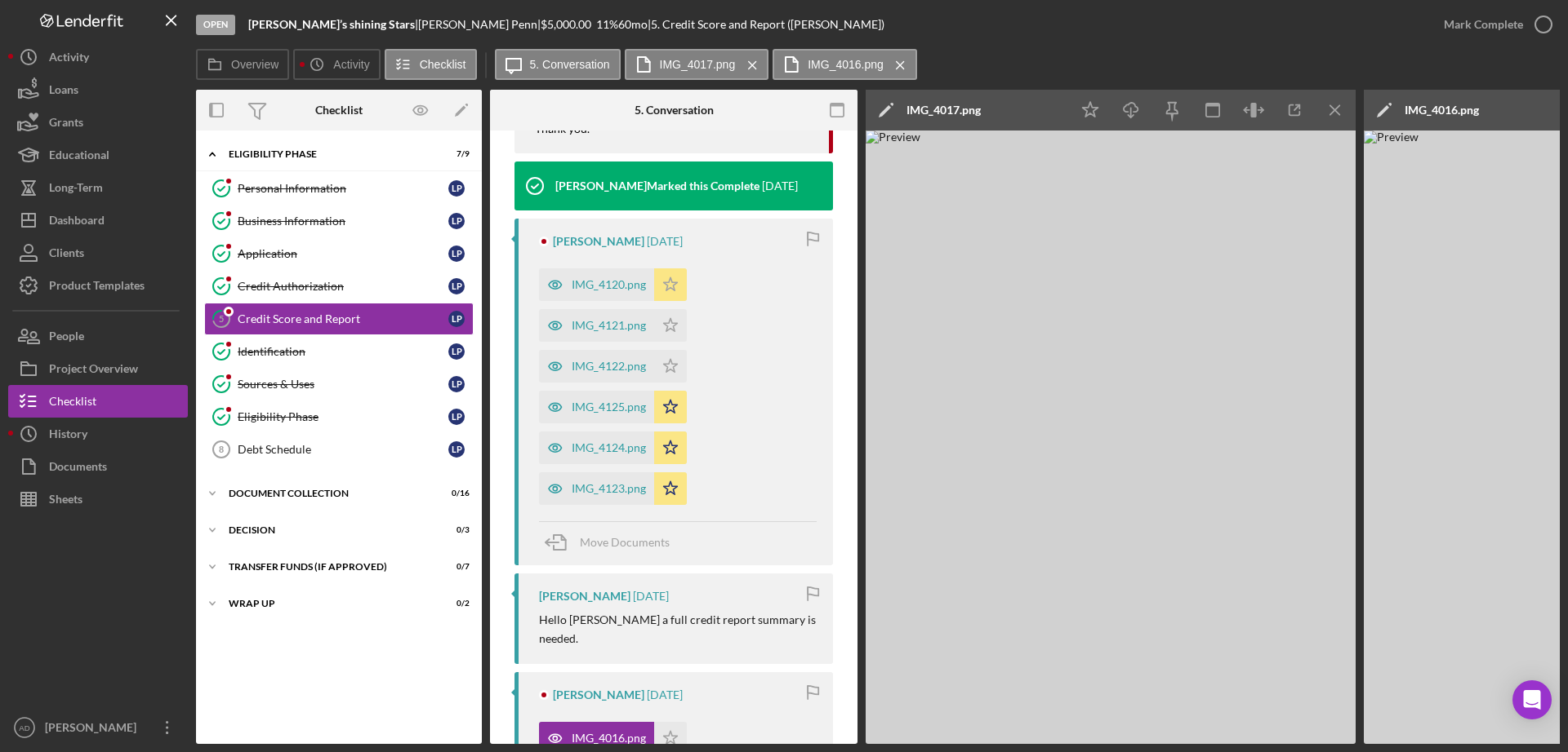
click at [668, 282] on polygon "button" at bounding box center [671, 284] width 14 height 13
click at [671, 408] on icon "Icon/Star" at bounding box center [670, 407] width 33 height 32
click at [670, 447] on icon "Icon/Star" at bounding box center [670, 447] width 33 height 32
click at [671, 486] on icon "Icon/Star" at bounding box center [670, 488] width 33 height 32
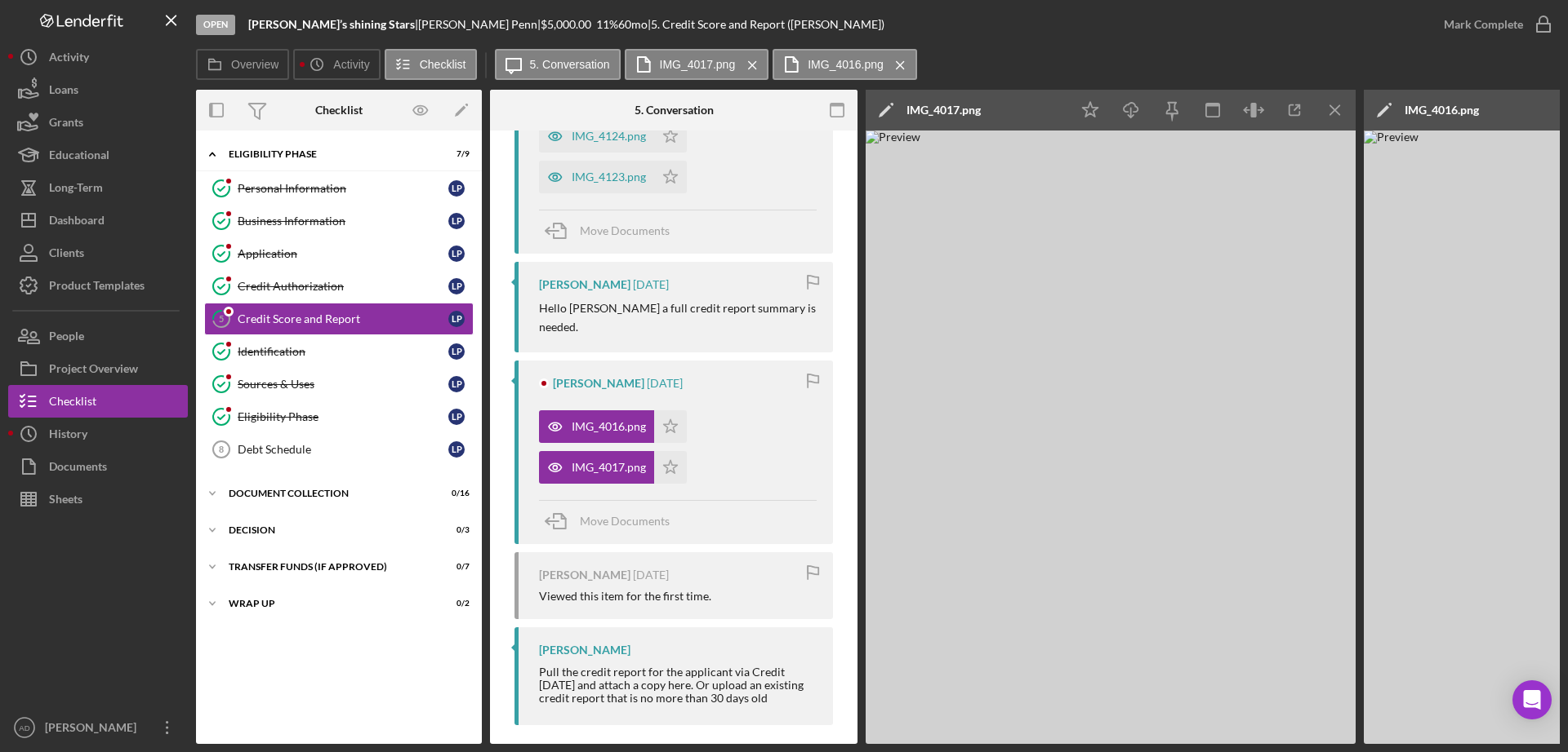
scroll to position [0, 0]
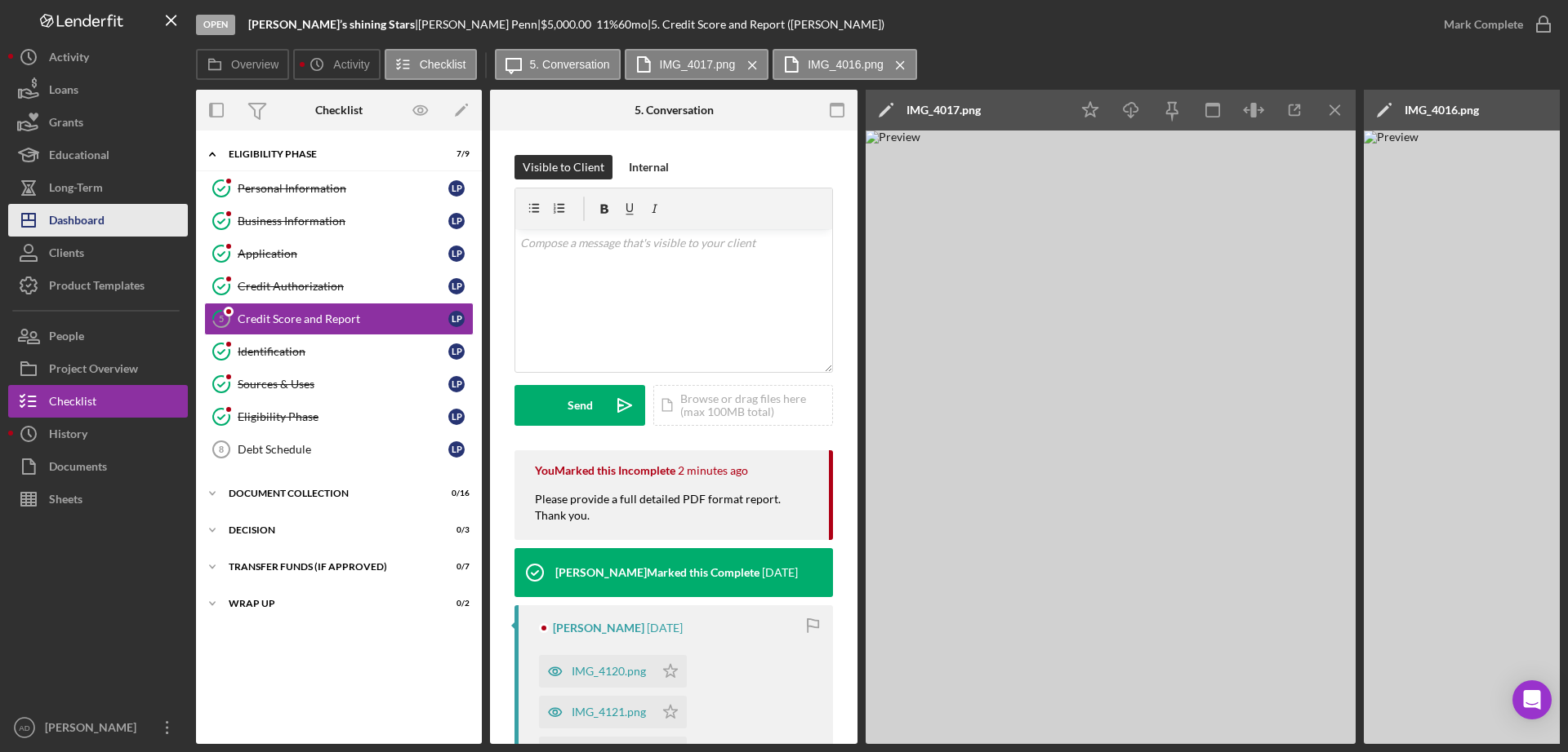
click at [69, 219] on div "Dashboard" at bounding box center [77, 223] width 56 height 37
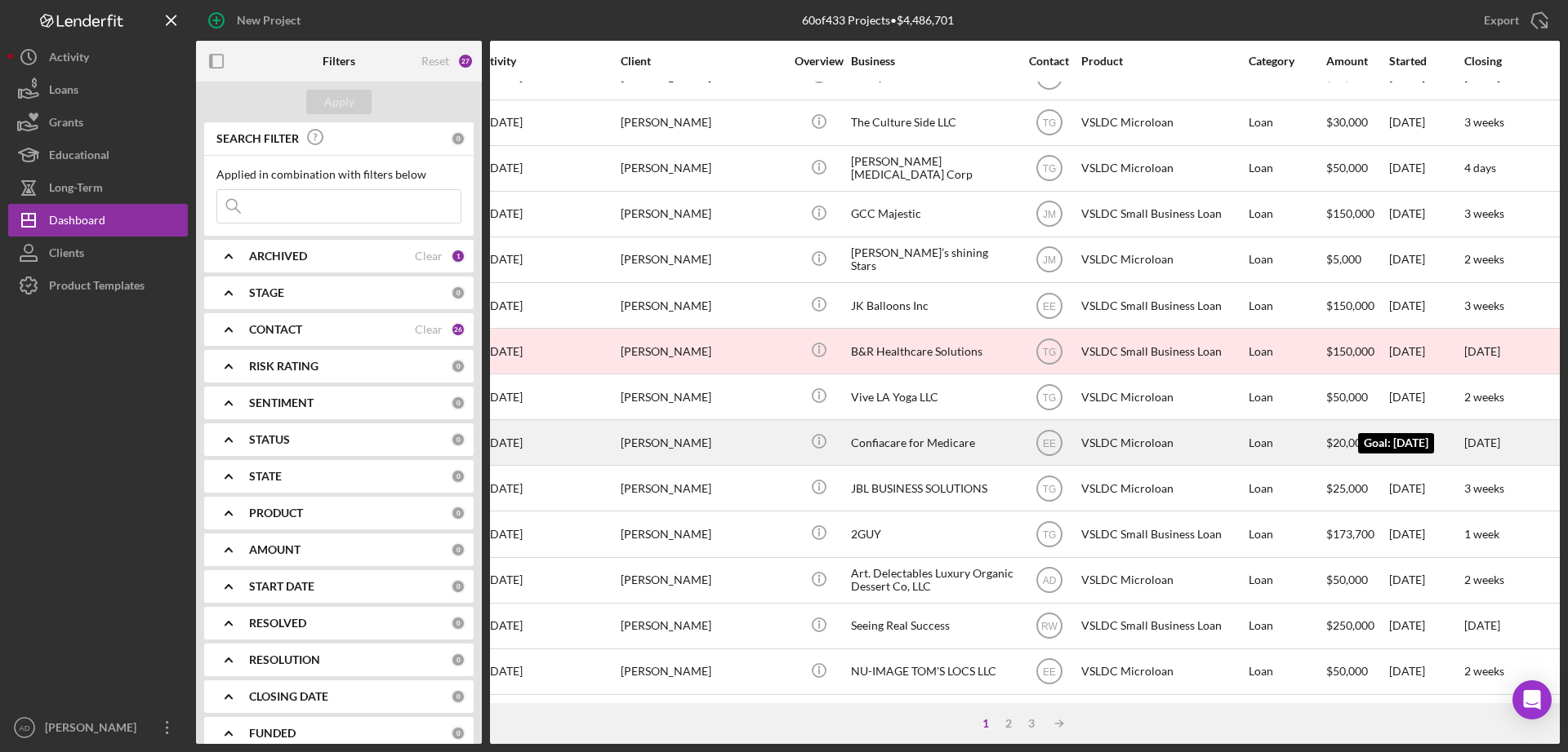
scroll to position [547, 0]
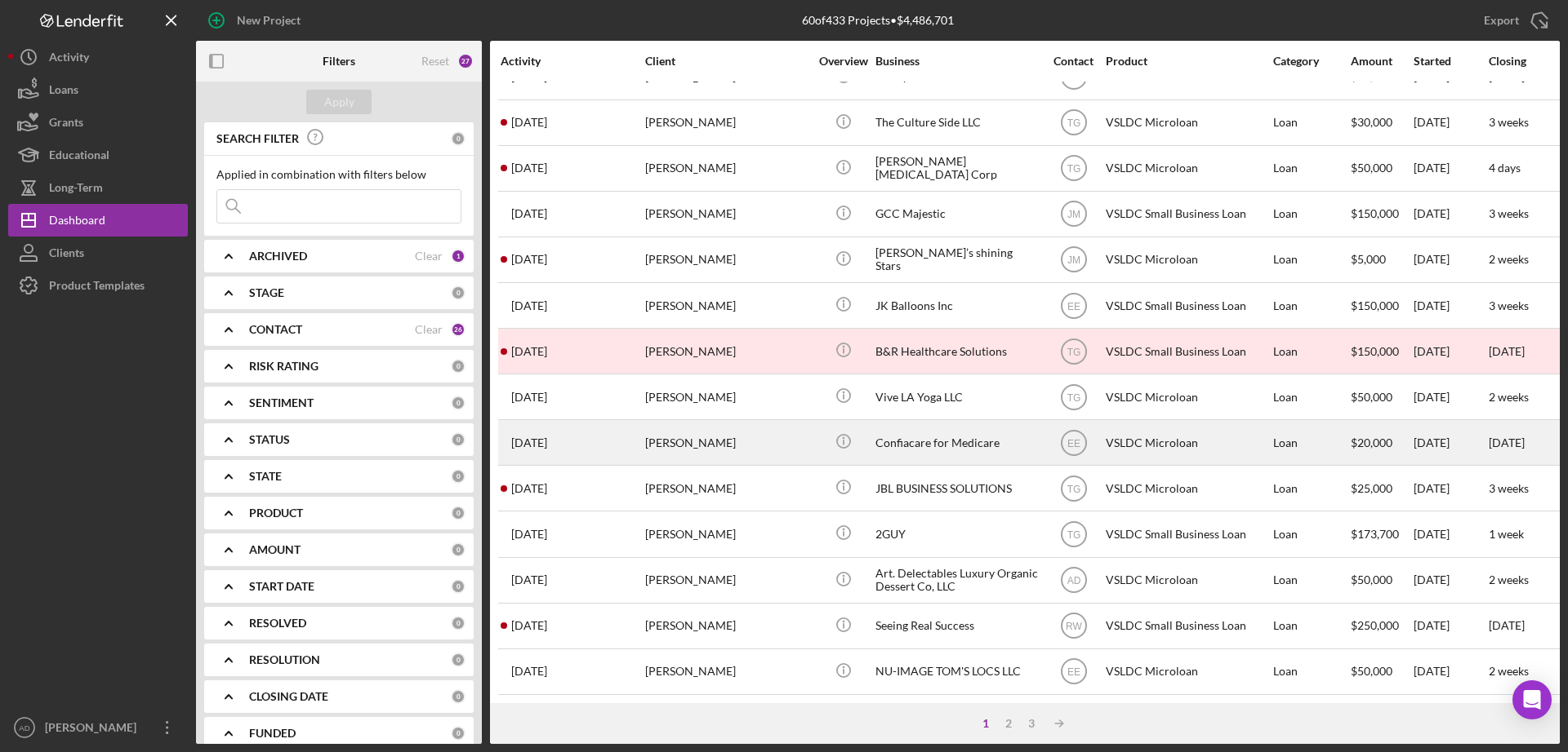
click at [1225, 429] on div "VSLDC Microloan" at bounding box center [1187, 443] width 163 height 44
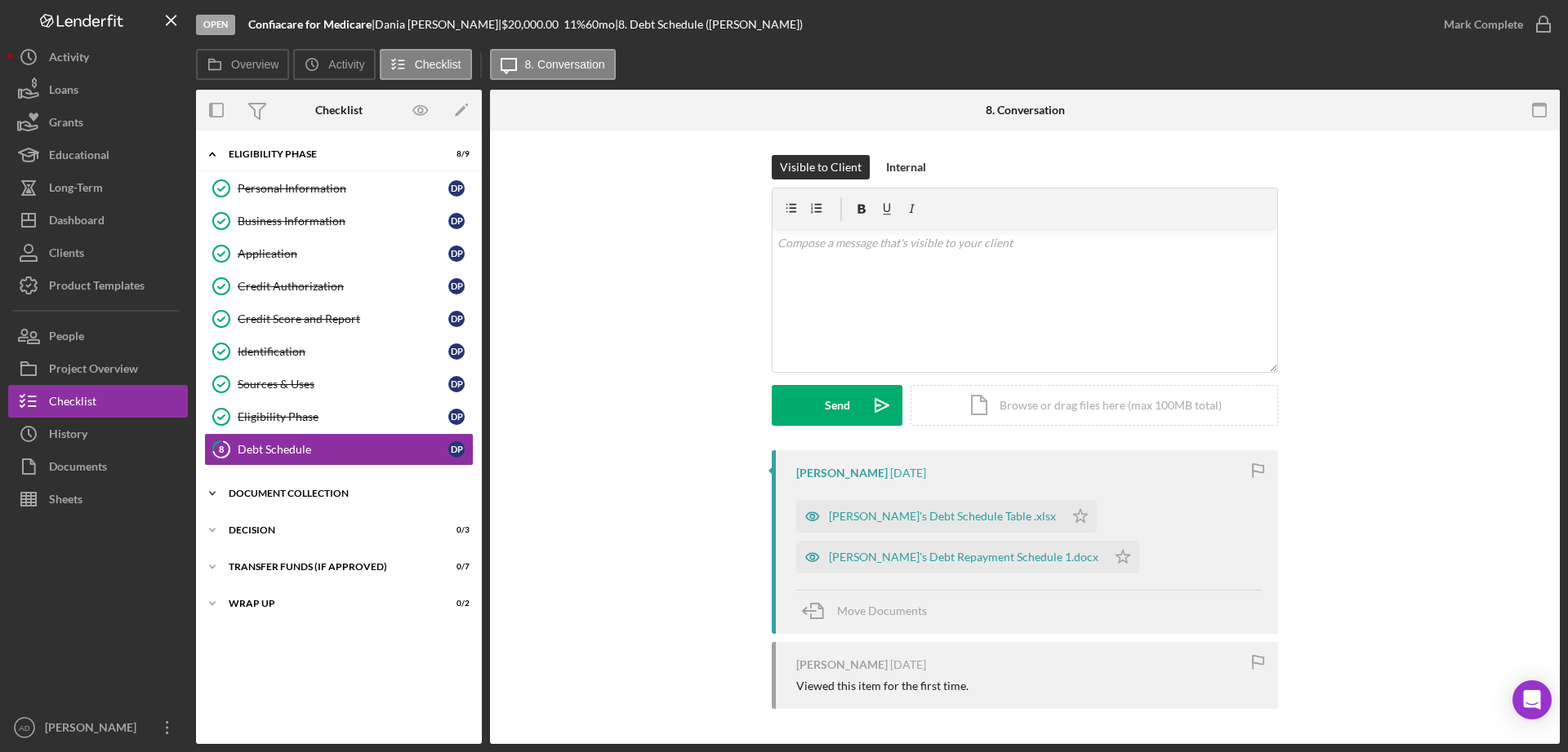
click at [217, 492] on icon "Icon/Expander" at bounding box center [212, 493] width 33 height 32
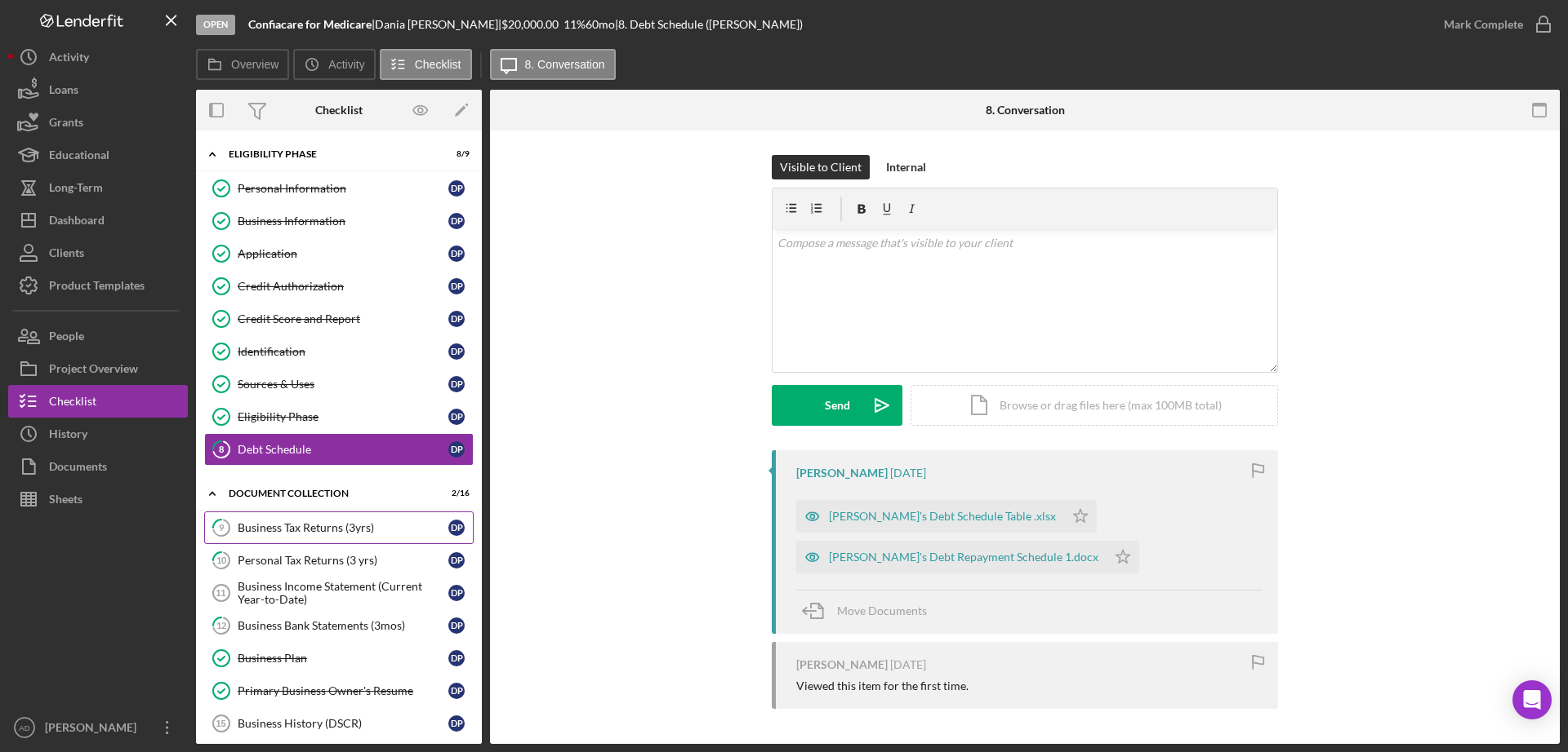
click at [260, 532] on div "Business Tax Returns (3yrs)" at bounding box center [343, 528] width 211 height 13
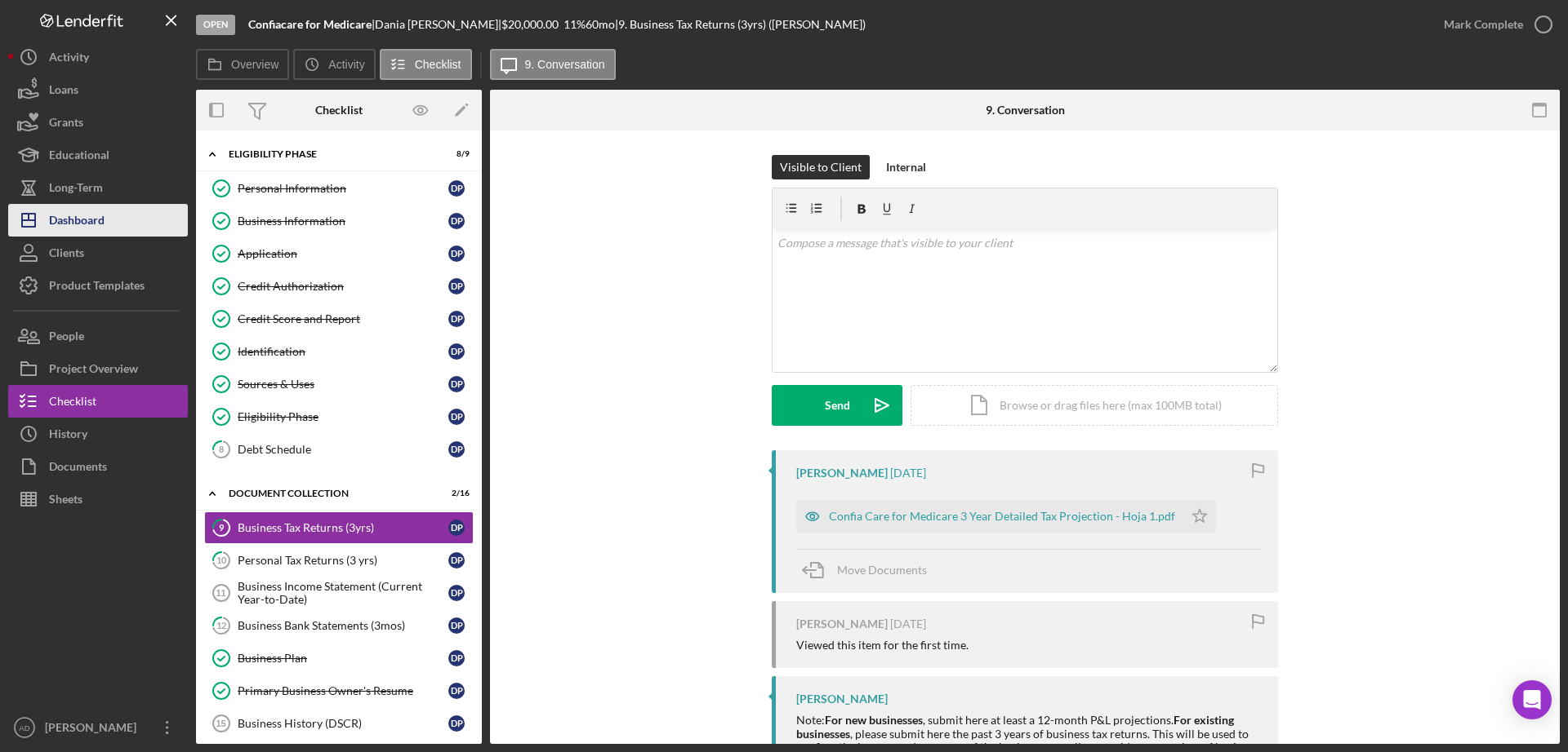
click at [119, 218] on button "Icon/Dashboard Dashboard" at bounding box center [98, 220] width 179 height 32
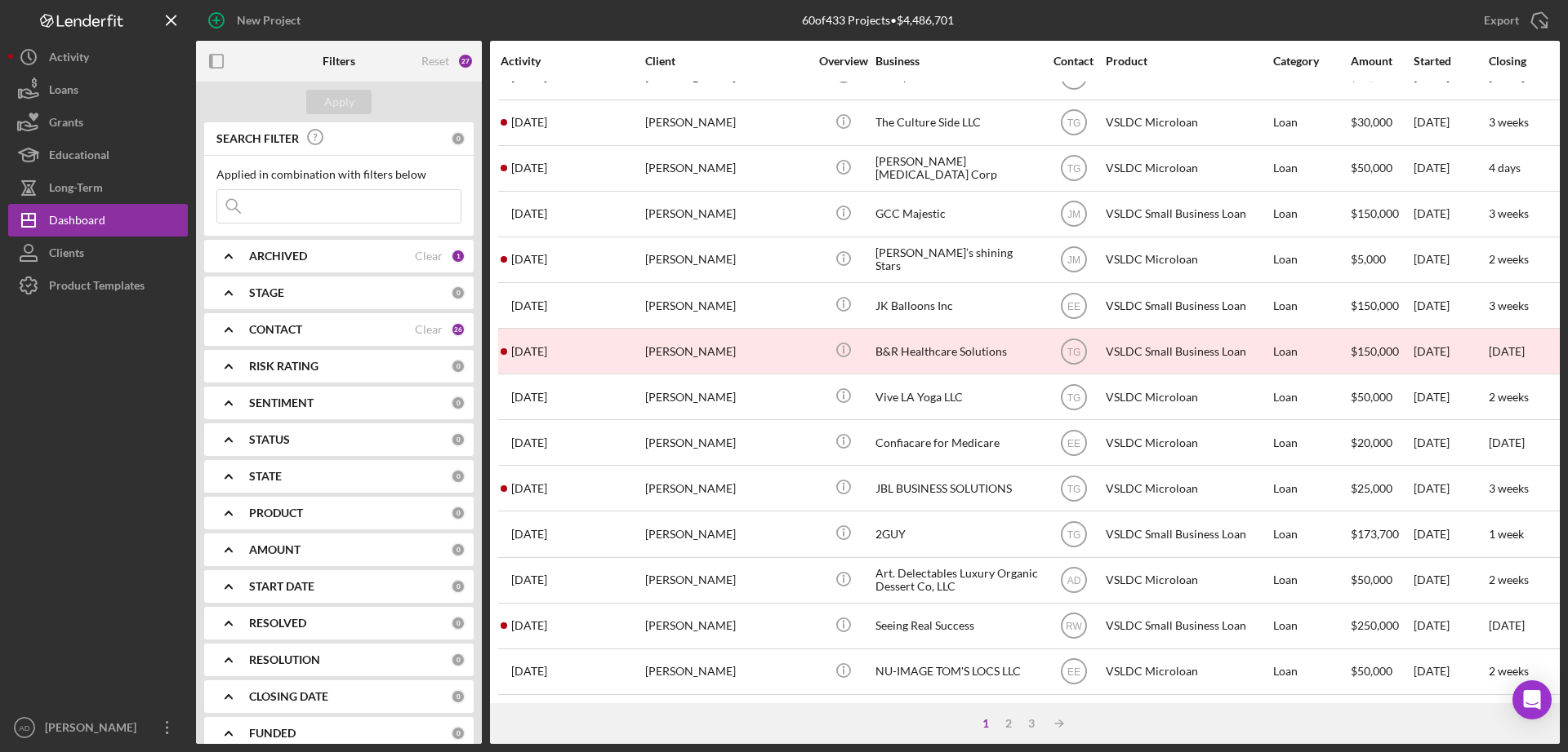
scroll to position [547, 0]
click at [1008, 721] on div "2" at bounding box center [1008, 724] width 23 height 13
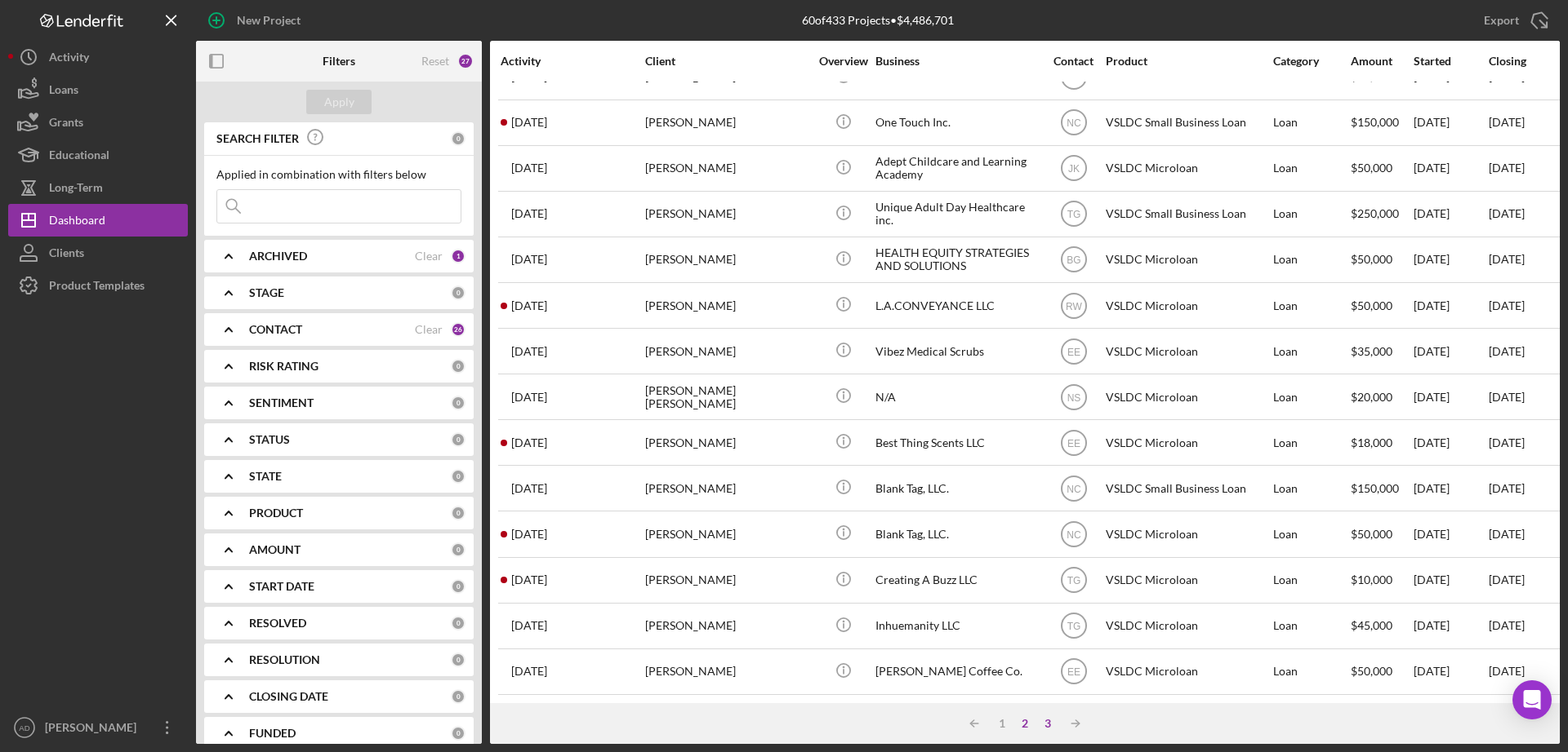
click at [1045, 721] on div "3" at bounding box center [1047, 724] width 23 height 13
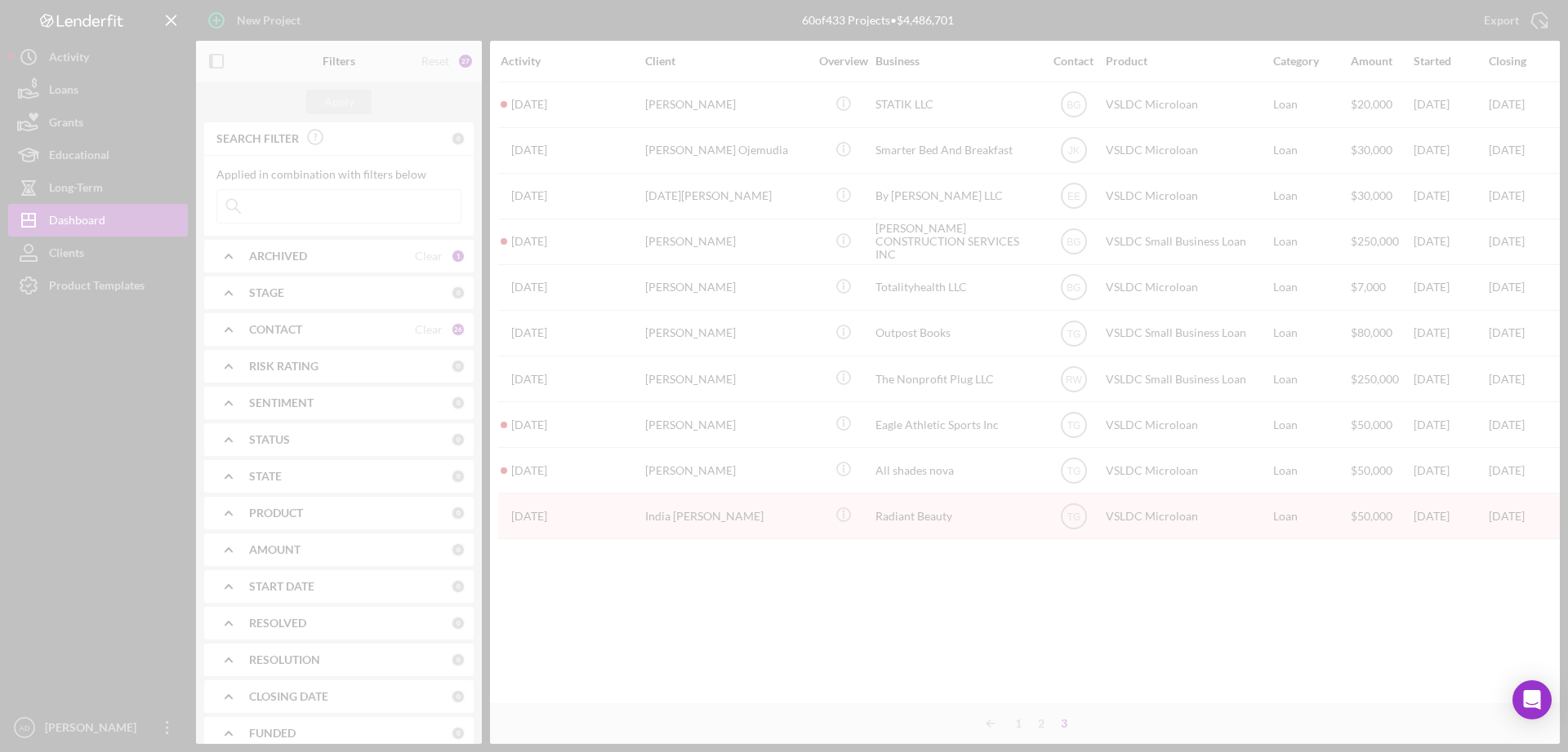
scroll to position [0, 0]
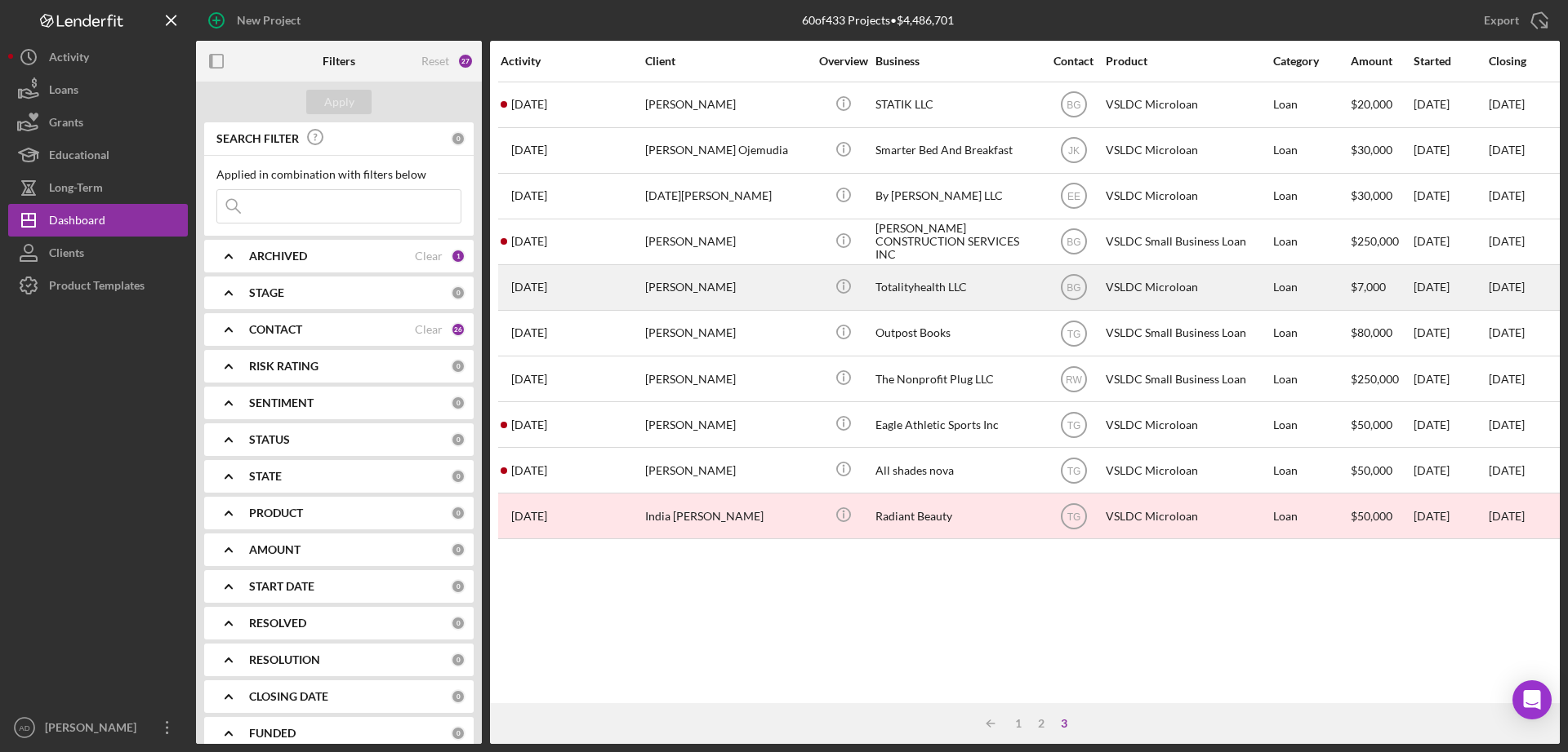
click at [1000, 298] on div "Totalityhealth LLC" at bounding box center [957, 288] width 163 height 44
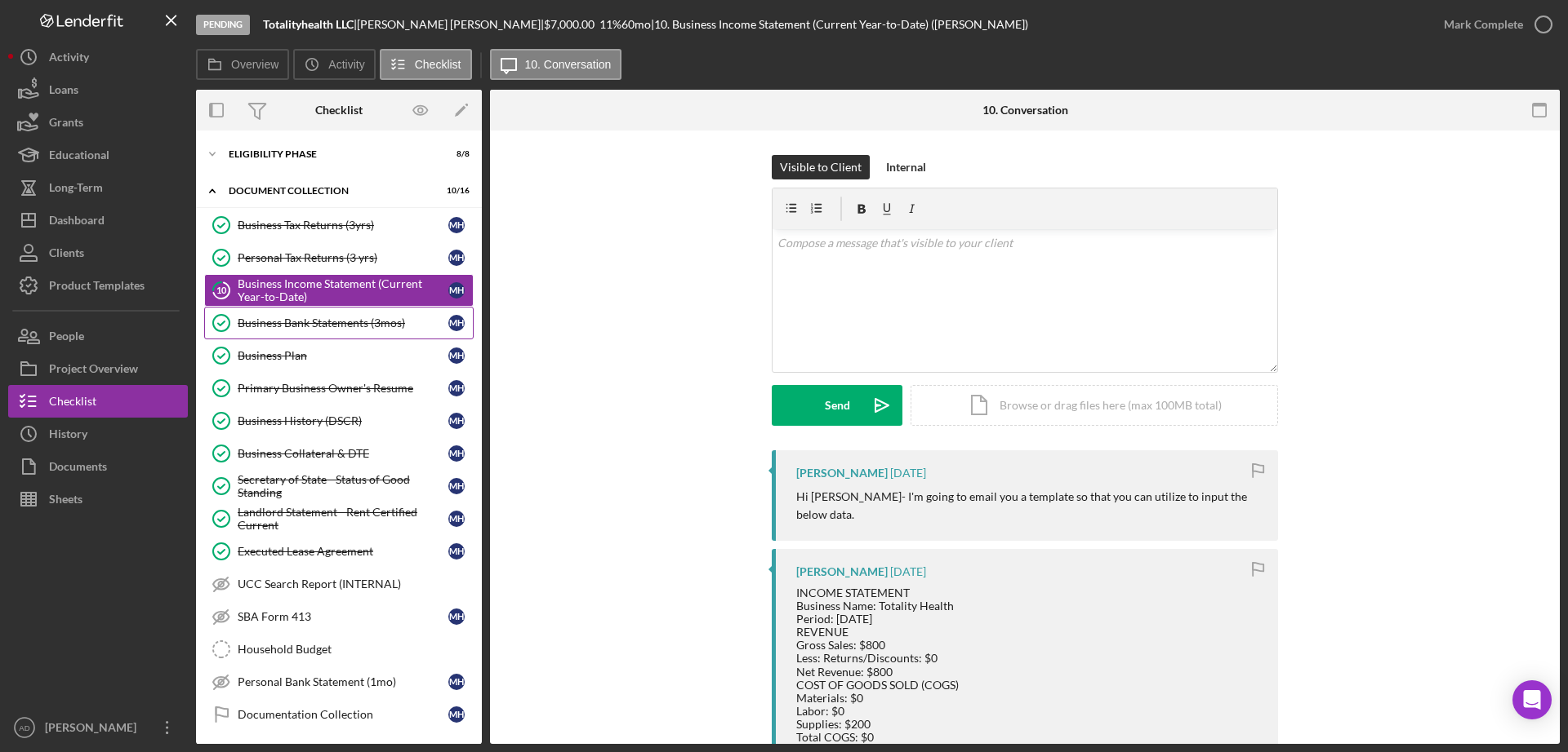
click at [292, 320] on div "Business Bank Statements (3mos)" at bounding box center [343, 323] width 211 height 13
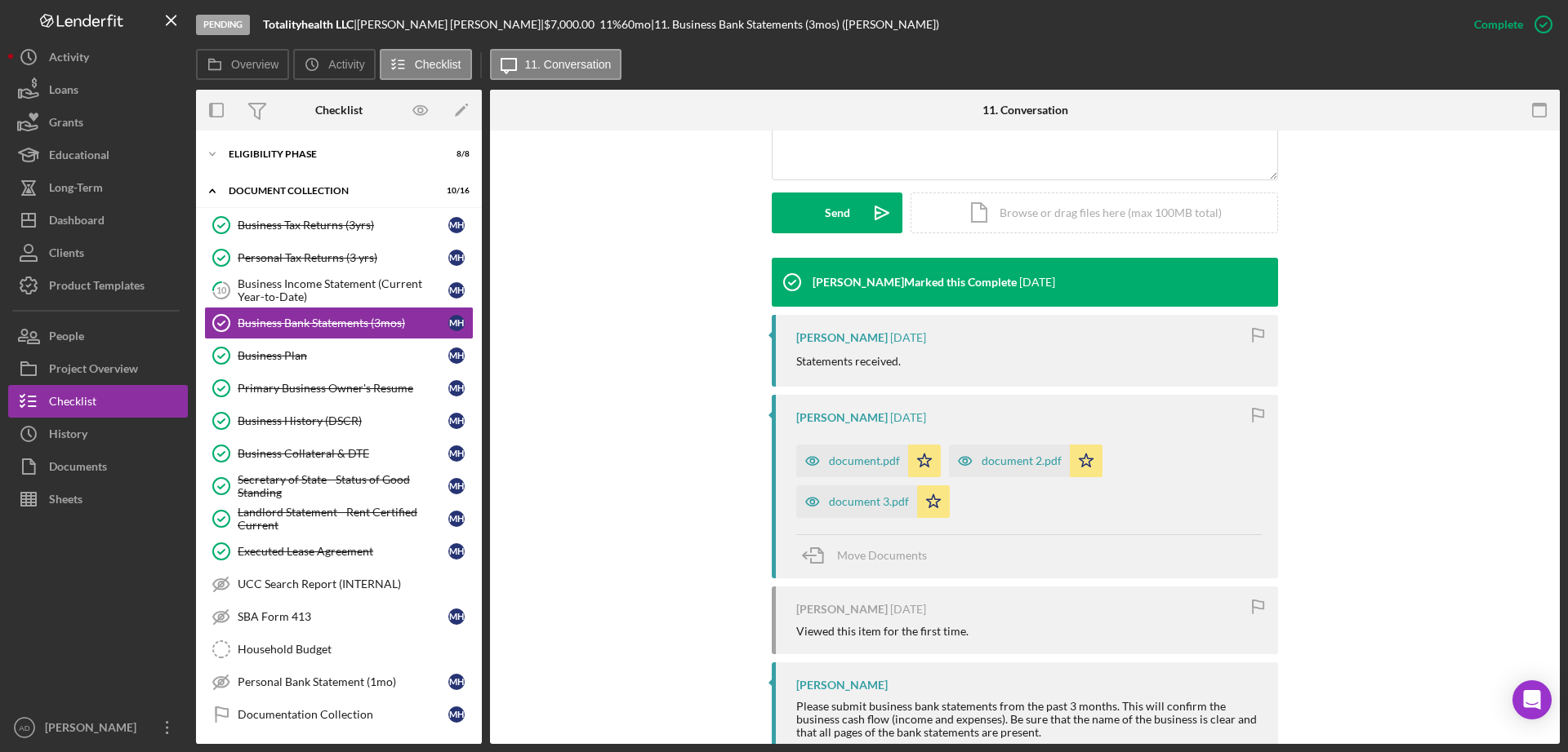
scroll to position [421, 0]
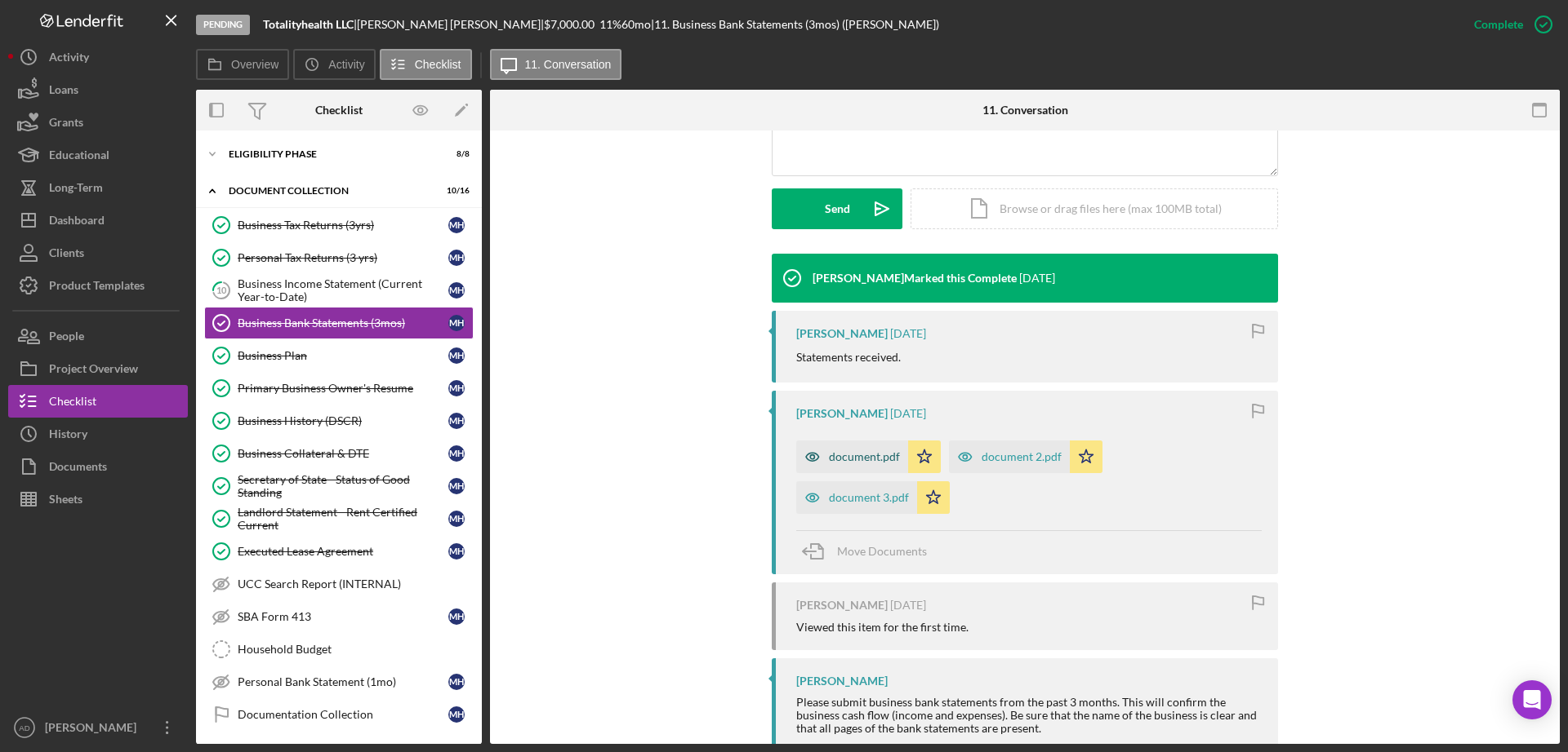
click at [844, 452] on div "document.pdf" at bounding box center [864, 457] width 71 height 13
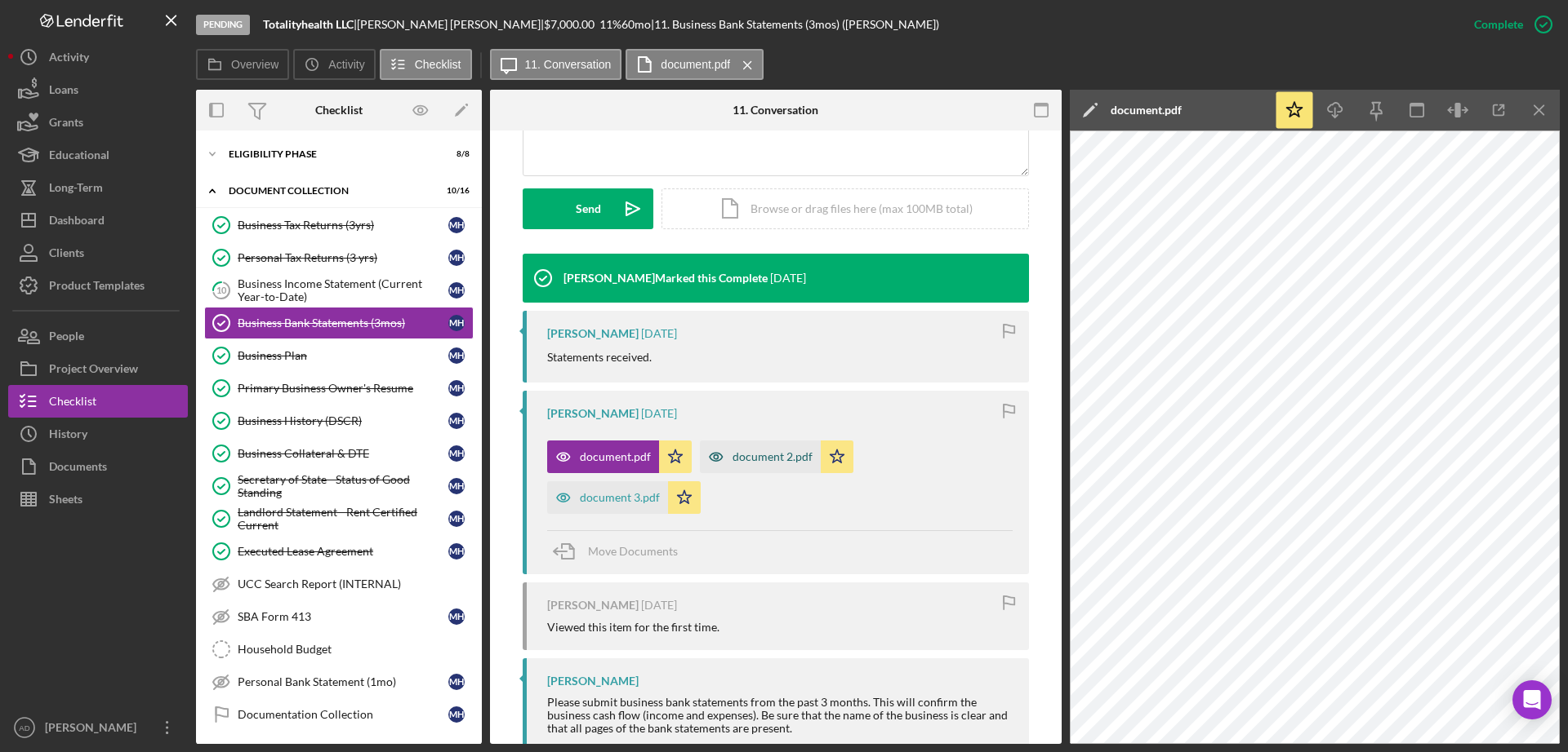
click at [757, 449] on div "document 2.pdf" at bounding box center [760, 457] width 121 height 32
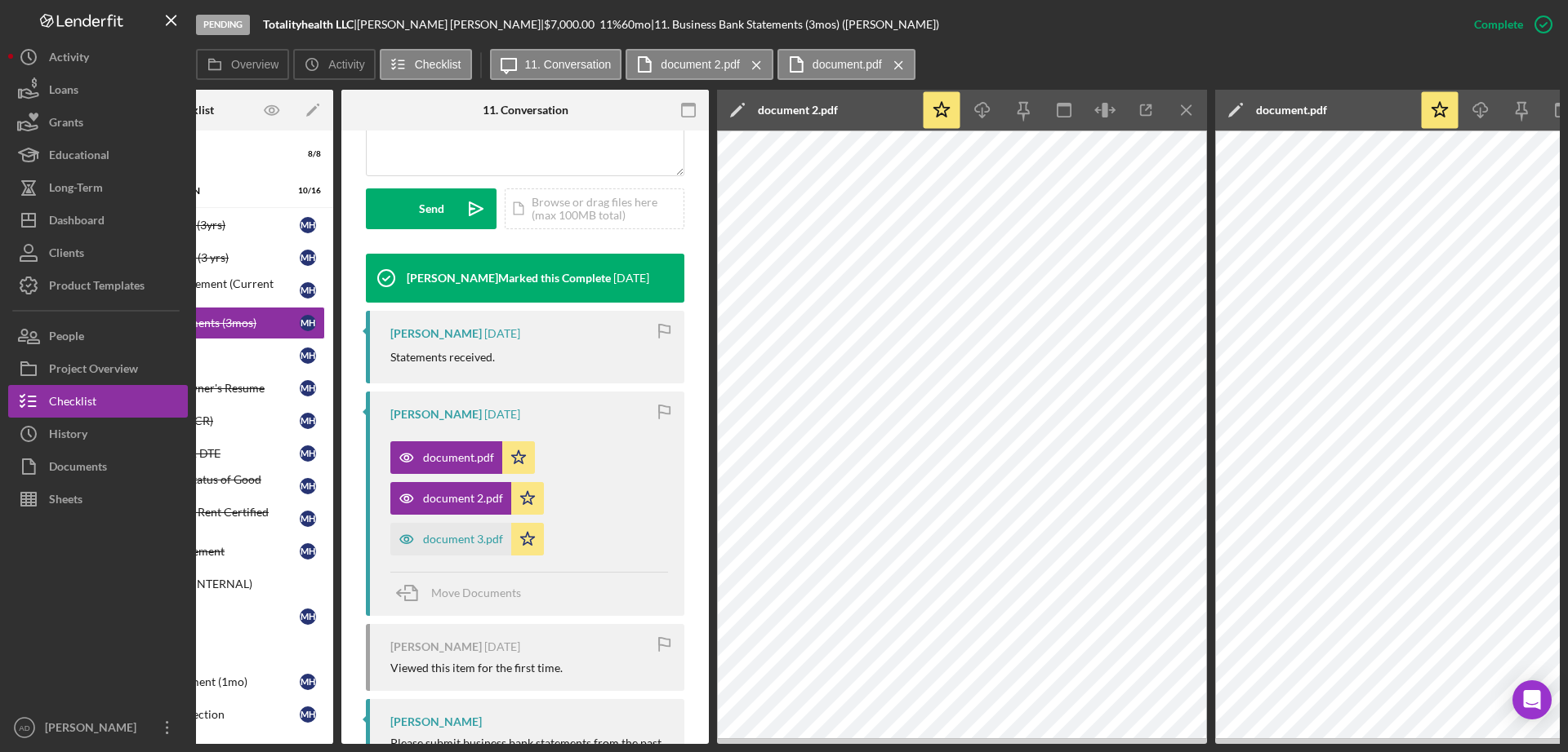
scroll to position [0, 0]
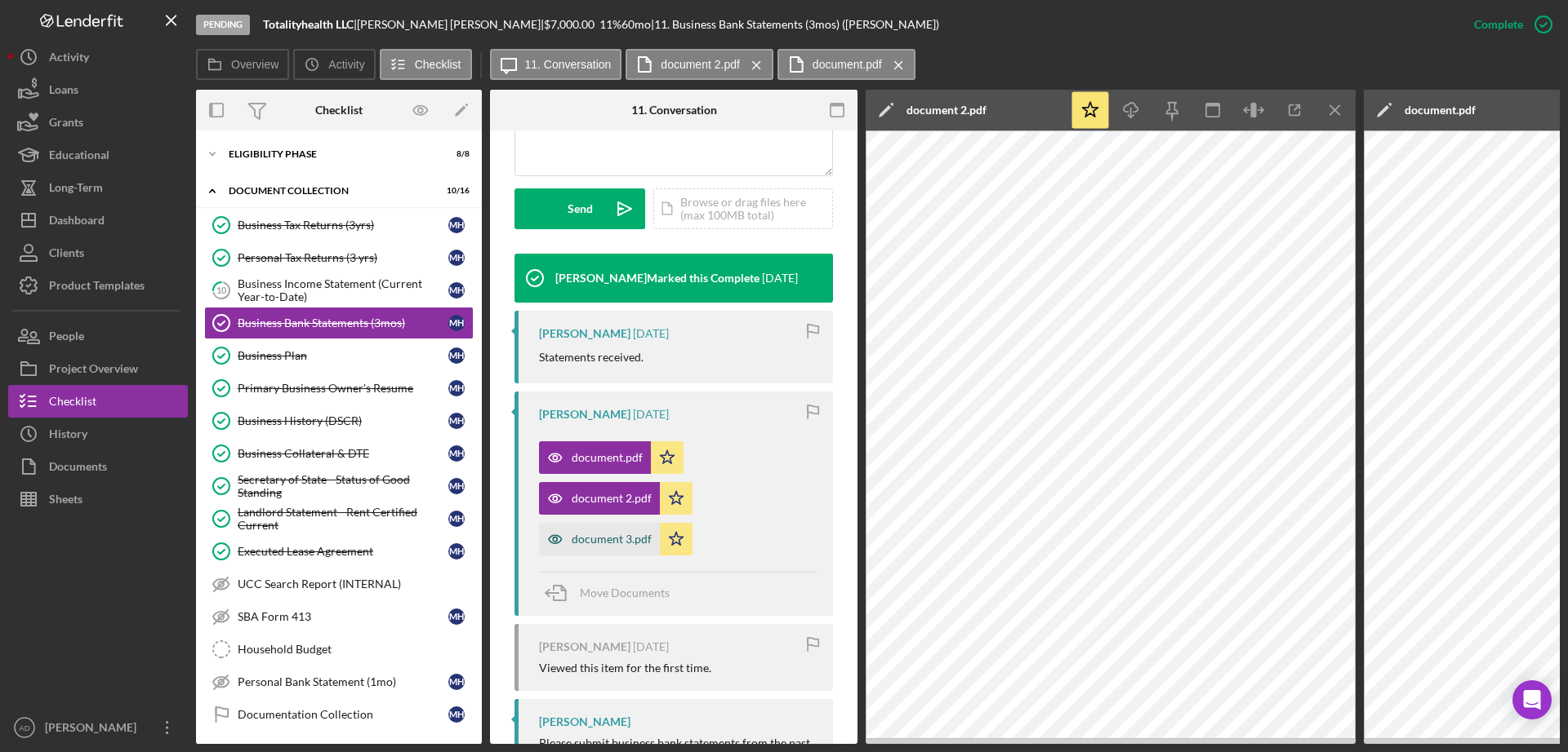
click at [596, 537] on div "document 3.pdf" at bounding box center [611, 539] width 80 height 13
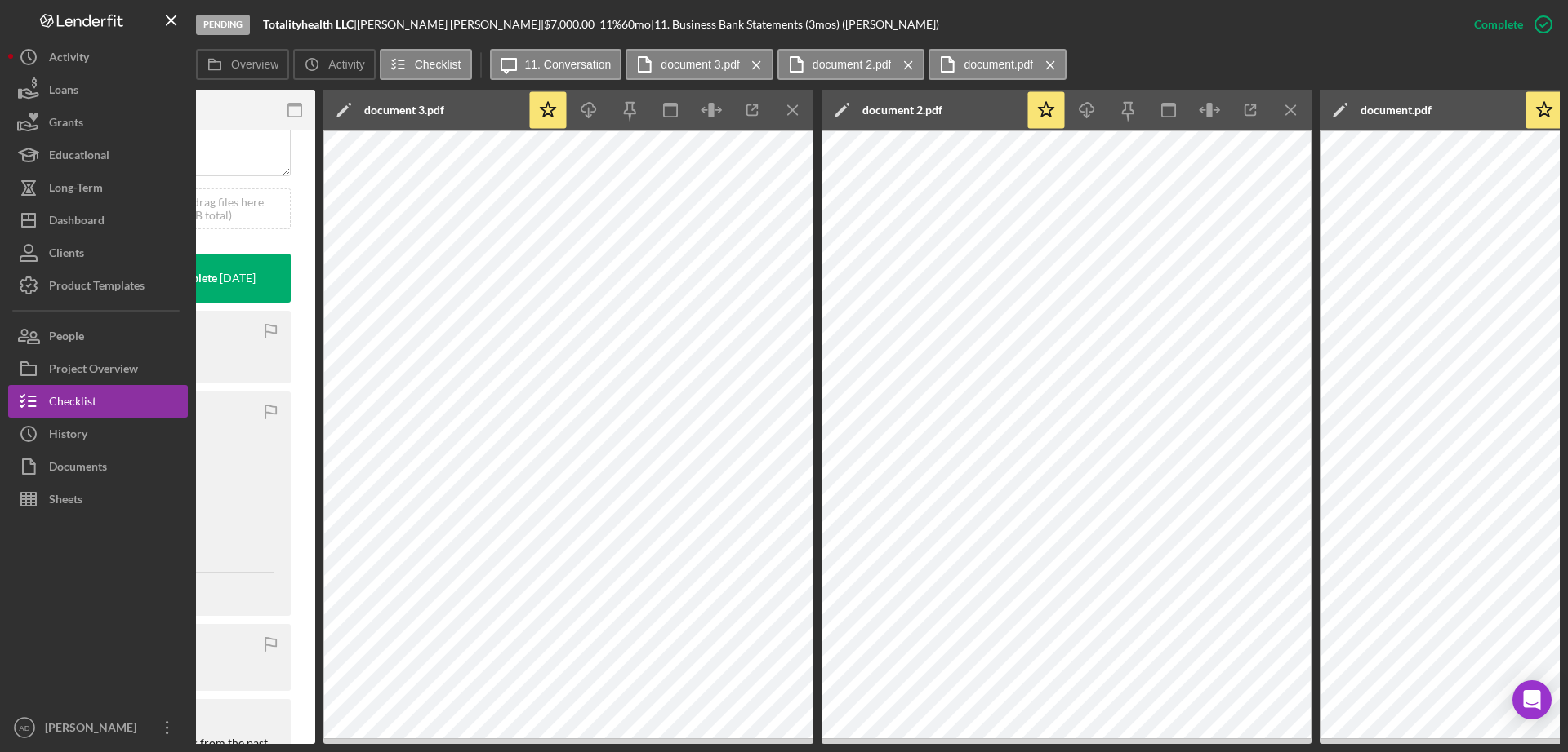
scroll to position [0, 553]
